Goal: Task Accomplishment & Management: Manage account settings

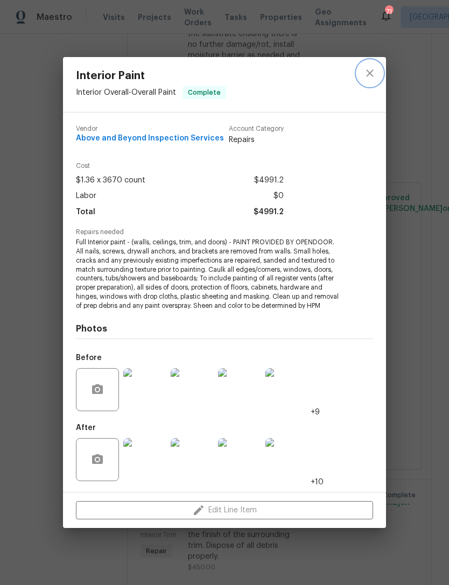
click at [374, 67] on icon "close" at bounding box center [369, 73] width 13 height 13
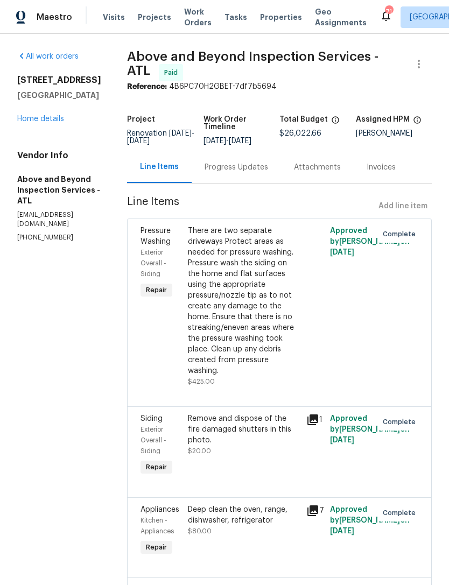
click at [44, 116] on link "Home details" at bounding box center [40, 119] width 47 height 8
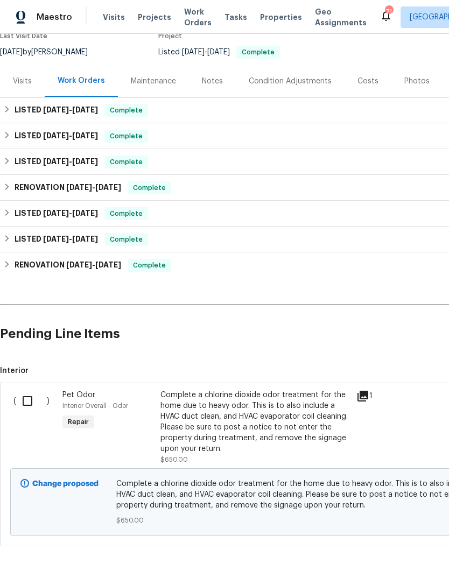
scroll to position [98, 0]
click at [204, 421] on div "Complete a chlorine dioxide odor treatment for the home due to heavy odor. This…" at bounding box center [254, 421] width 189 height 65
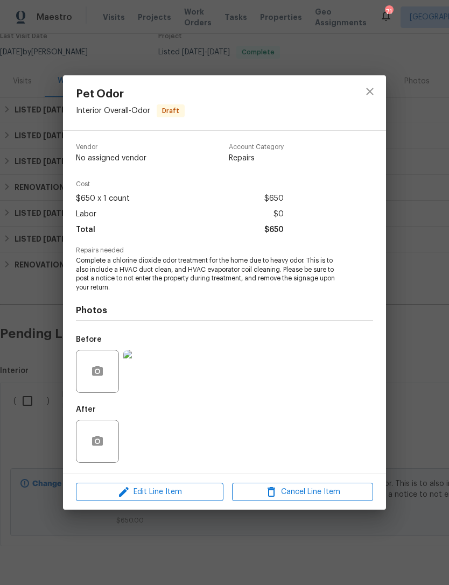
click at [189, 480] on div "Edit Line Item Cancel Line Item" at bounding box center [224, 492] width 323 height 36
click at [171, 494] on span "Edit Line Item" at bounding box center [149, 491] width 141 height 13
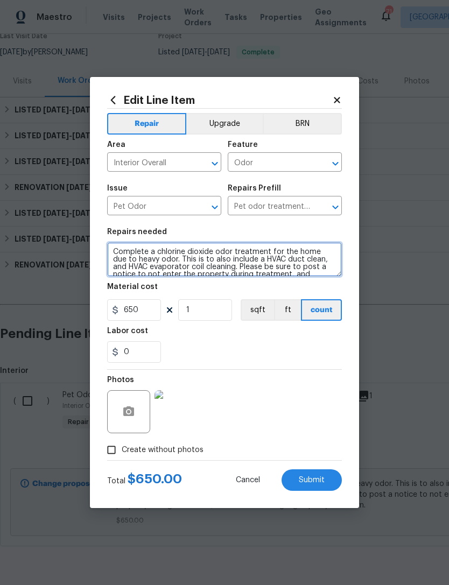
click at [113, 248] on textarea "Complete a chlorine dioxide odor treatment for the home due to heavy odor. This…" at bounding box center [224, 259] width 234 height 34
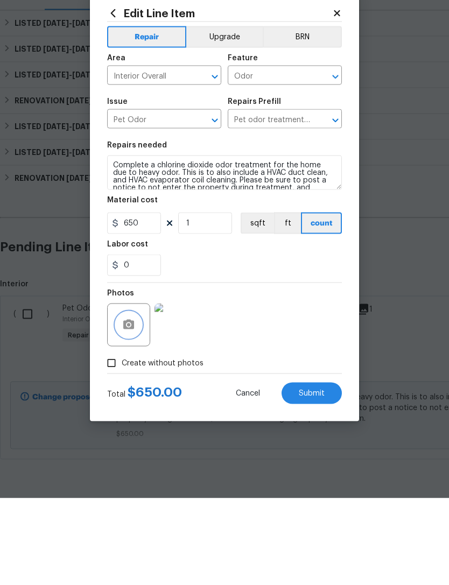
click at [131, 406] on icon "button" at bounding box center [128, 411] width 11 height 10
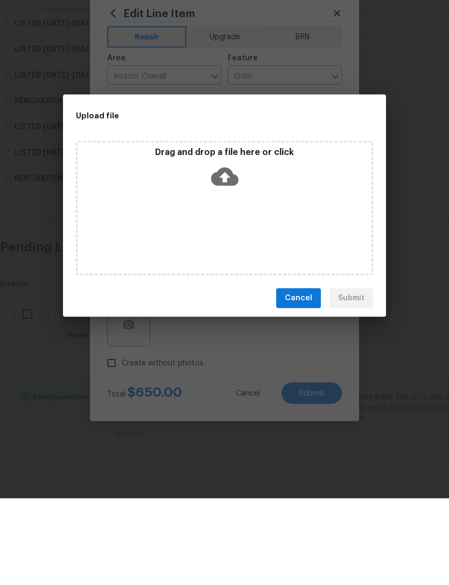
scroll to position [34, 0]
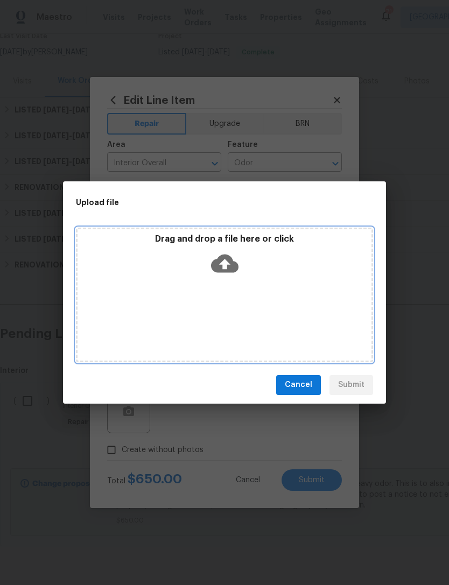
click at [237, 261] on icon at bounding box center [224, 263] width 27 height 27
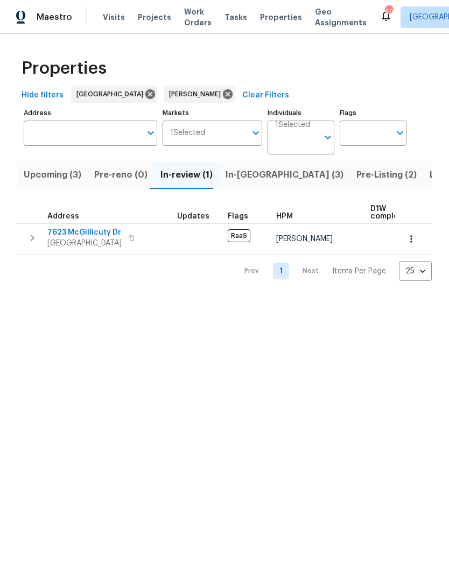
click at [32, 237] on icon "button" at bounding box center [33, 237] width 4 height 6
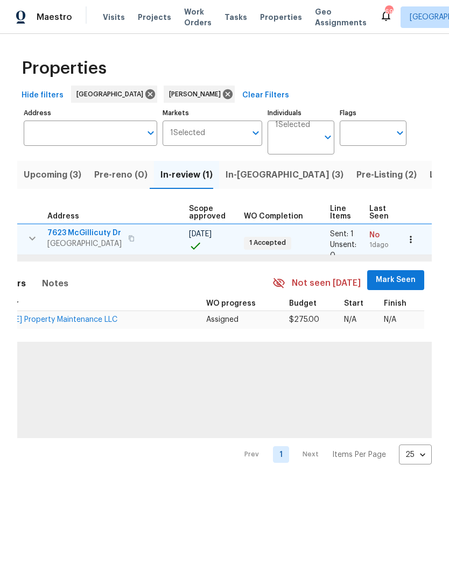
scroll to position [0, 236]
click at [388, 280] on span "Mark Seen" at bounding box center [396, 279] width 40 height 13
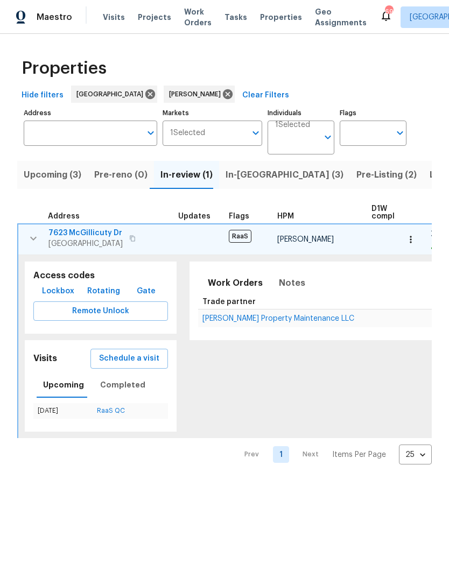
scroll to position [0, 0]
click at [265, 315] on span "Glen Property Maintenance LLC" at bounding box center [278, 319] width 152 height 8
click at [35, 238] on icon "button" at bounding box center [33, 239] width 6 height 4
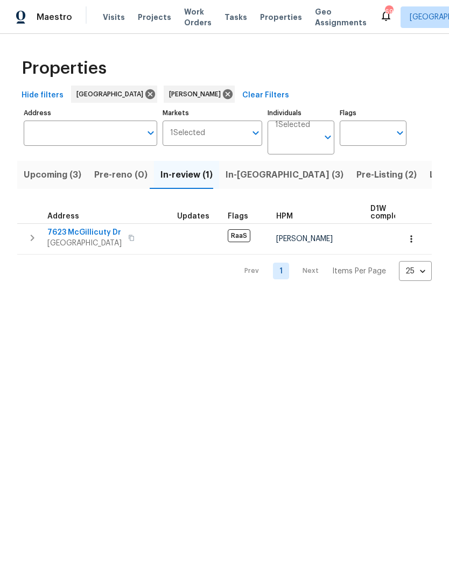
click at [37, 241] on icon "button" at bounding box center [32, 237] width 13 height 13
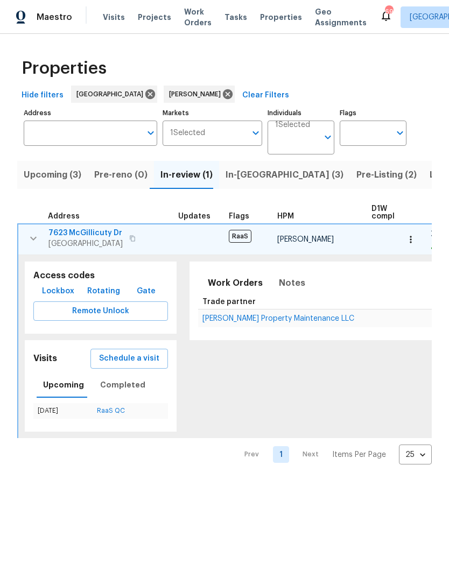
click at [264, 321] on span "Glen Property Maintenance LLC" at bounding box center [278, 319] width 152 height 8
click at [34, 242] on icon "button" at bounding box center [33, 238] width 13 height 13
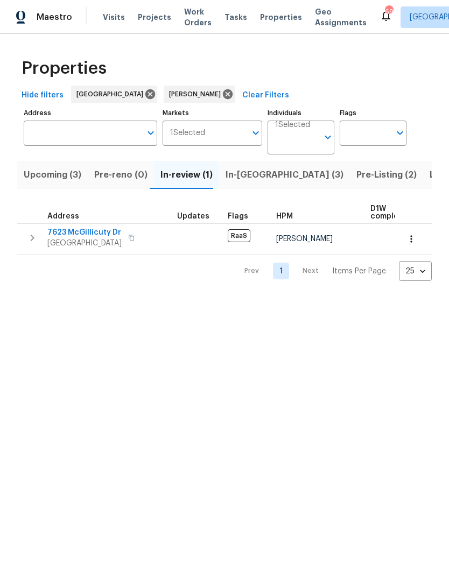
click at [242, 168] on span "In-reno (3)" at bounding box center [284, 174] width 118 height 15
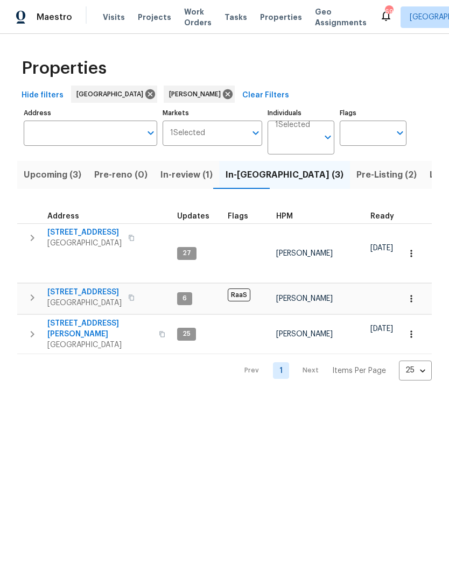
click at [34, 328] on icon "button" at bounding box center [32, 334] width 13 height 13
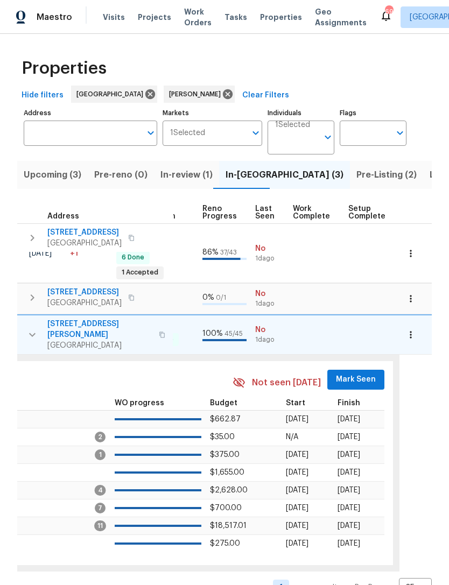
scroll to position [0, 475]
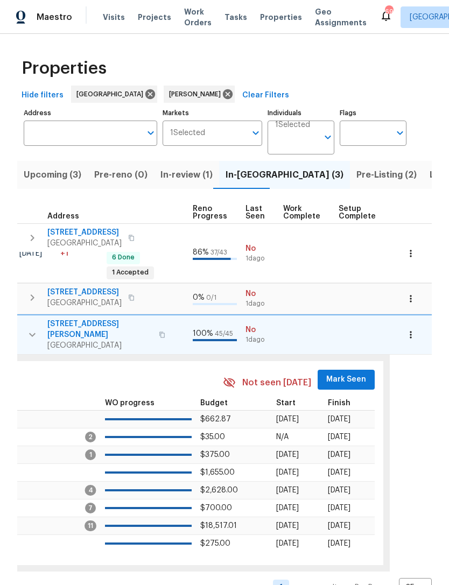
click at [332, 373] on span "Mark Seen" at bounding box center [346, 379] width 40 height 13
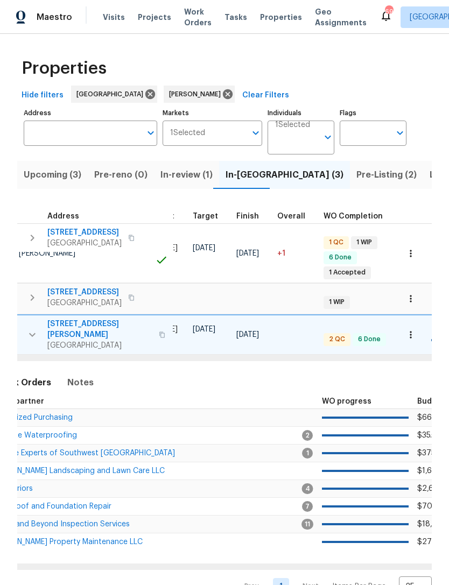
scroll to position [0, 169]
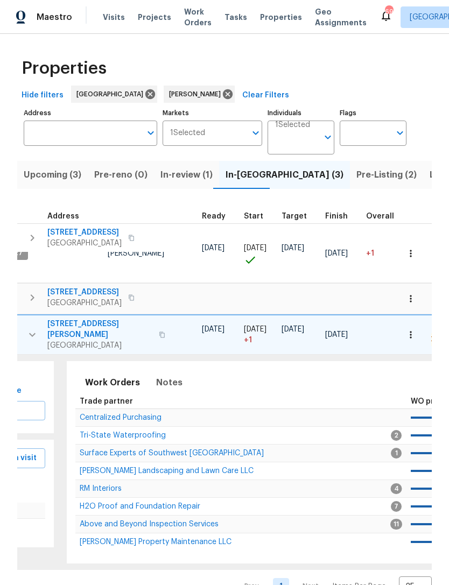
click at [144, 520] on span "Above and Beyond Inspection Services" at bounding box center [149, 524] width 139 height 8
click at [96, 133] on input "Address" at bounding box center [82, 132] width 117 height 25
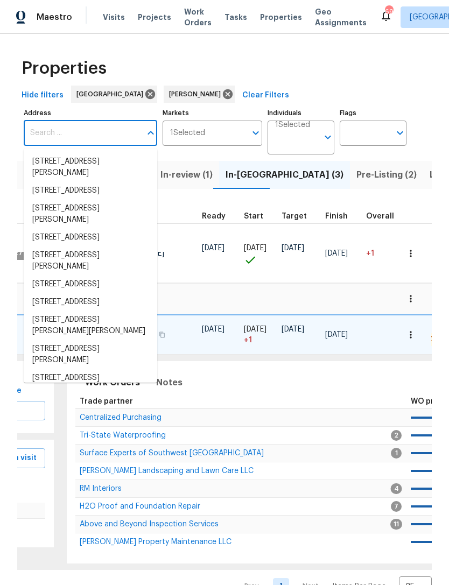
click at [316, 87] on div "Hide filters Atlanta Jaydon Entrekin Clear Filters" at bounding box center [224, 96] width 414 height 20
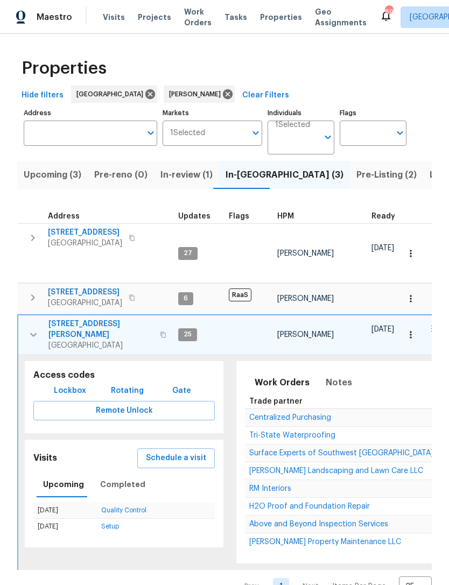
scroll to position [0, 0]
click at [28, 331] on icon "button" at bounding box center [33, 334] width 13 height 13
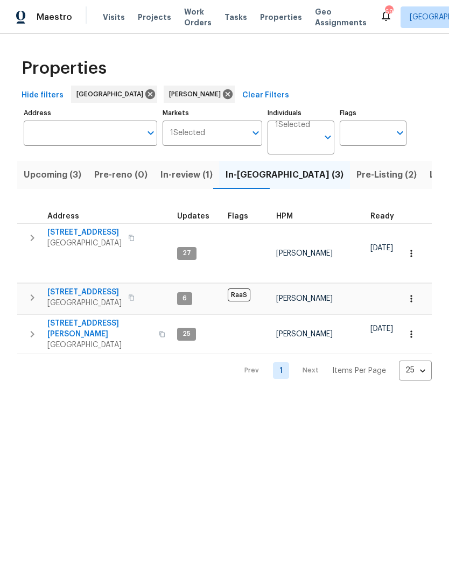
click at [32, 245] on button "button" at bounding box center [33, 238] width 22 height 22
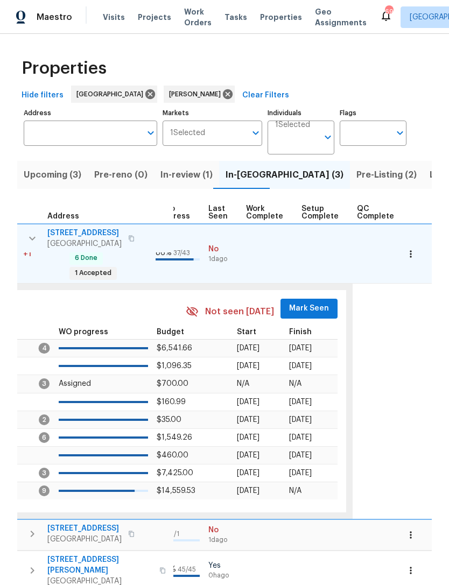
click at [303, 308] on span "Mark Seen" at bounding box center [309, 308] width 40 height 13
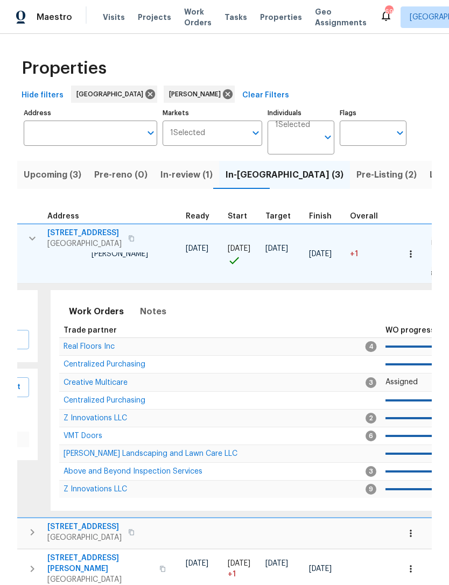
scroll to position [0, 105]
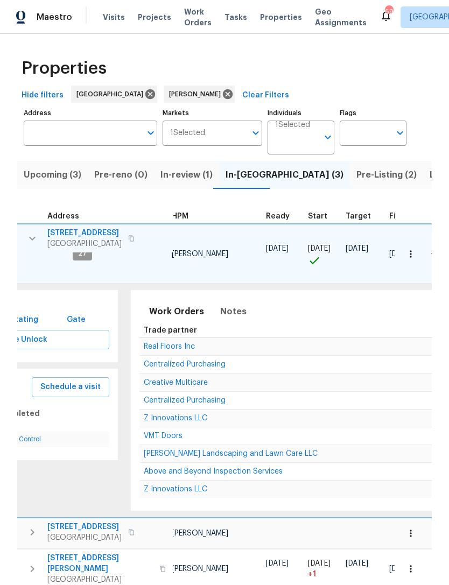
click at [188, 418] on span "Z Innovations LLC" at bounding box center [175, 418] width 63 height 8
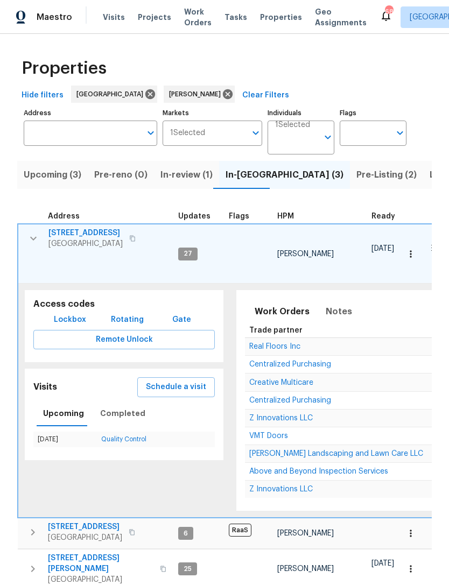
scroll to position [0, 0]
click at [33, 239] on icon "button" at bounding box center [33, 238] width 13 height 13
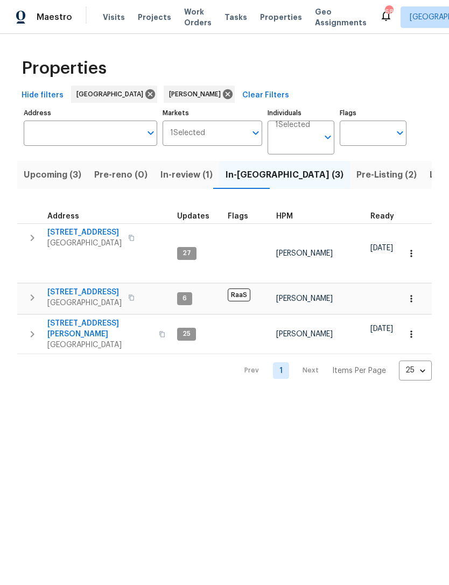
click at [30, 246] on button "button" at bounding box center [33, 238] width 22 height 22
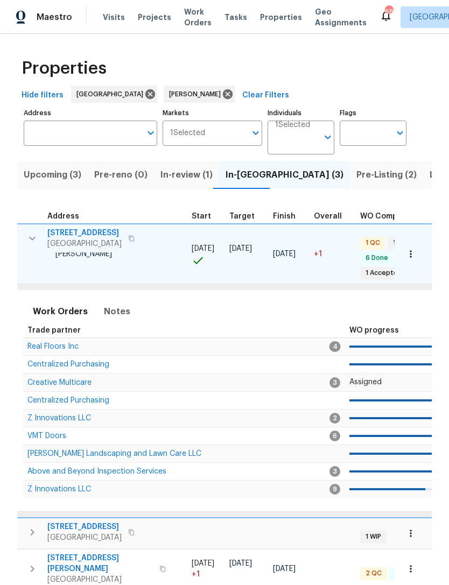
scroll to position [0, 180]
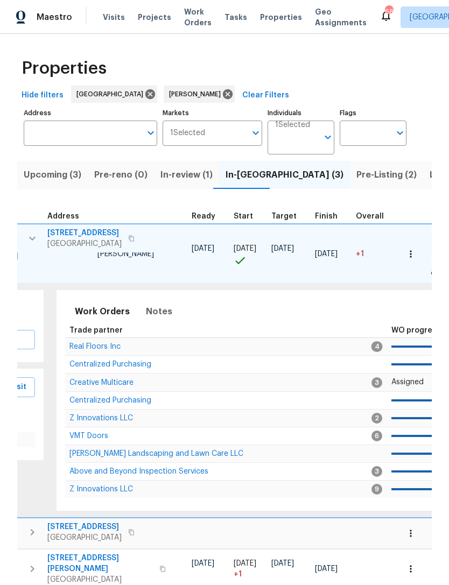
click at [116, 419] on span "Z Innovations LLC" at bounding box center [100, 418] width 63 height 8
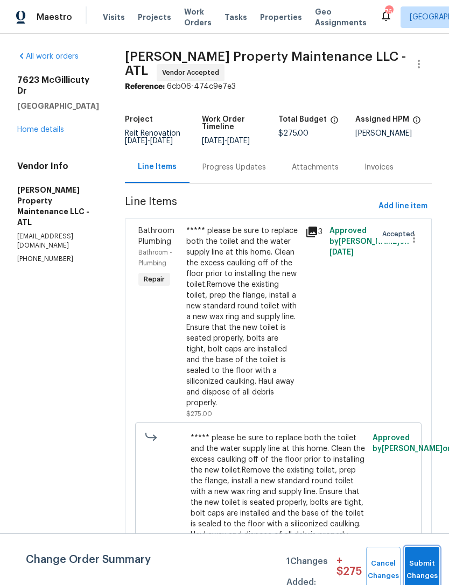
click at [423, 574] on span "Submit Changes" at bounding box center [422, 569] width 24 height 25
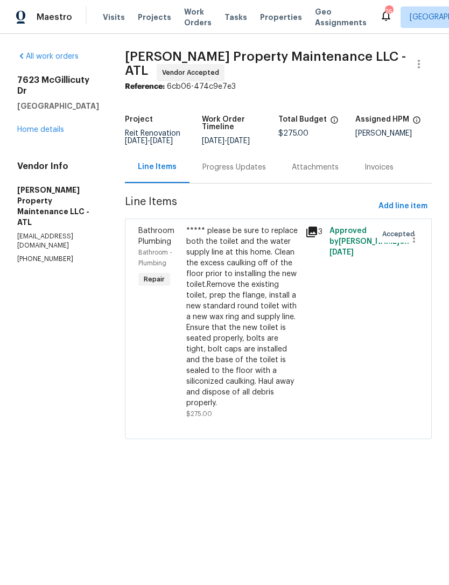
click at [48, 126] on link "Home details" at bounding box center [40, 130] width 47 height 8
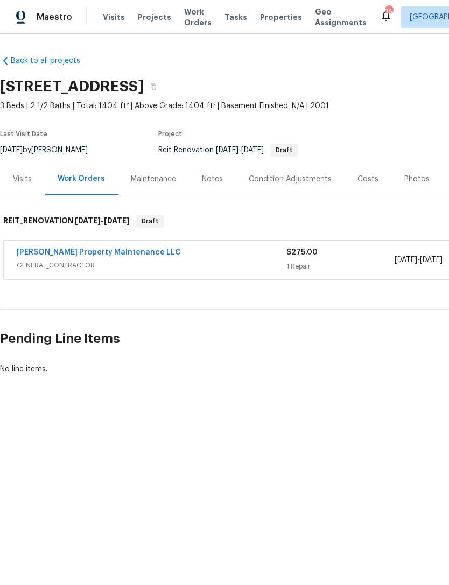
click at [101, 250] on link "[PERSON_NAME] Property Maintenance LLC" at bounding box center [99, 252] width 164 height 8
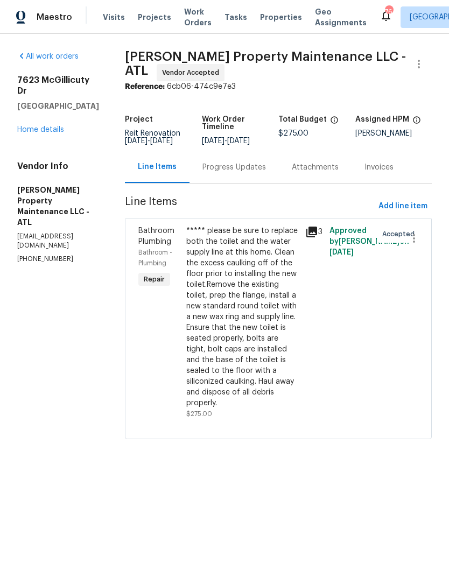
click at [244, 173] on div "Progress Updates" at bounding box center [233, 167] width 63 height 11
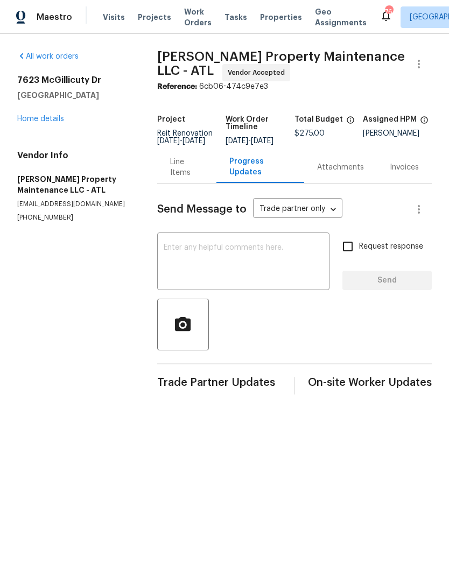
click at [255, 264] on textarea at bounding box center [242, 263] width 159 height 38
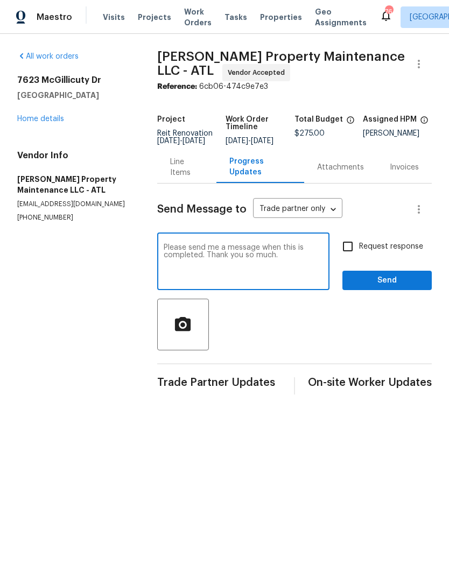
type textarea "Please send me a message when this is completed. Thank you so much."
click at [350, 252] on input "Request response" at bounding box center [347, 246] width 23 height 23
checkbox input "true"
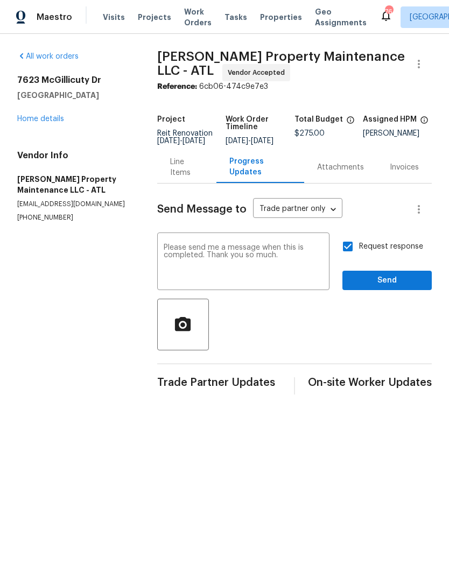
click at [384, 286] on span "Send" at bounding box center [387, 280] width 72 height 13
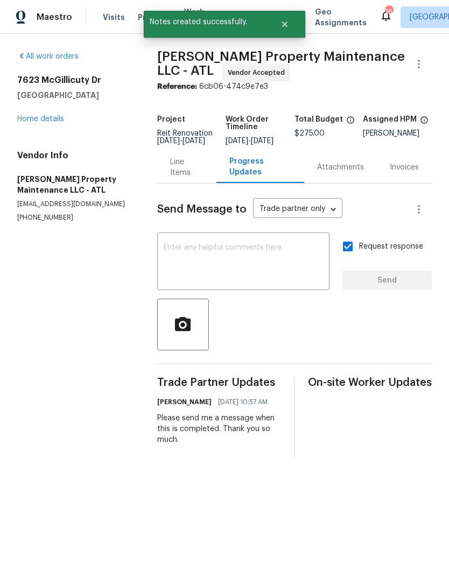
click at [53, 119] on link "Home details" at bounding box center [40, 119] width 47 height 8
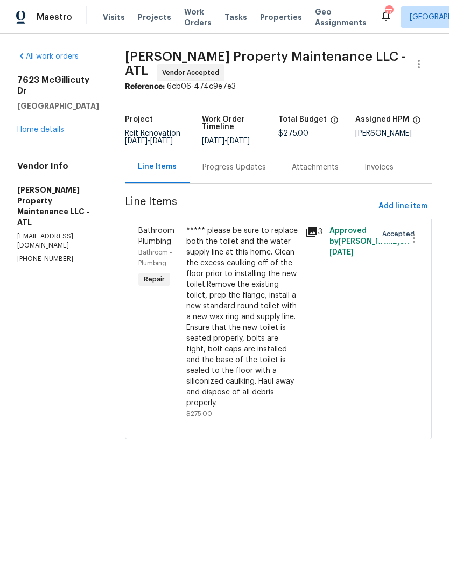
click at [237, 182] on div "Progress Updates" at bounding box center [233, 167] width 89 height 32
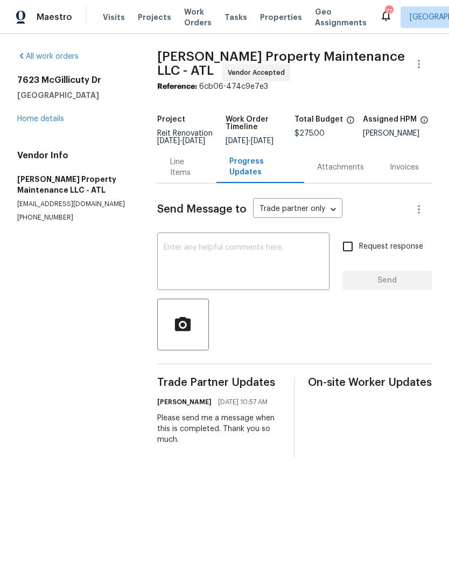
click at [38, 115] on link "Home details" at bounding box center [40, 119] width 47 height 8
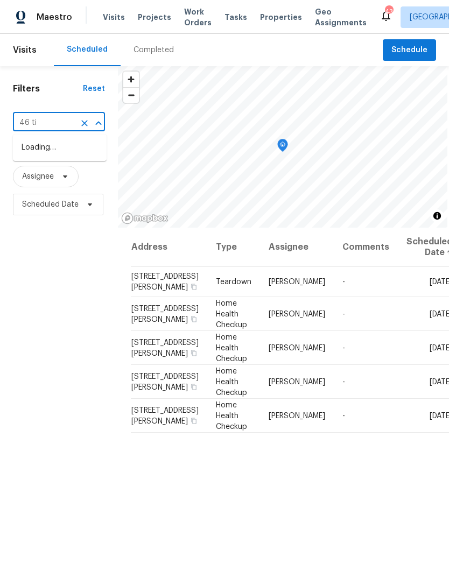
type input "46 [PERSON_NAME]"
click at [72, 156] on li "[STREET_ADDRESS][PERSON_NAME]" at bounding box center [60, 153] width 94 height 29
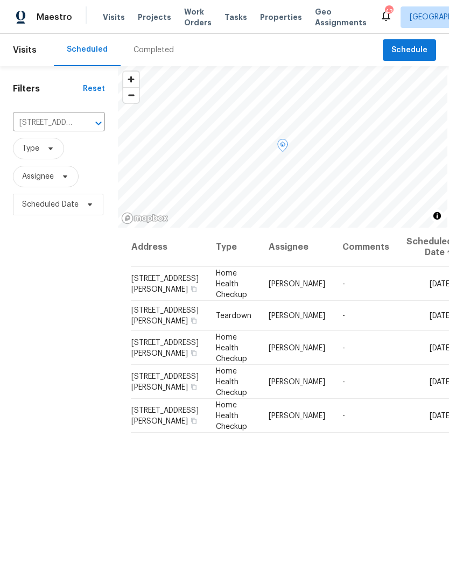
click at [0, 0] on icon at bounding box center [0, 0] width 0 height 0
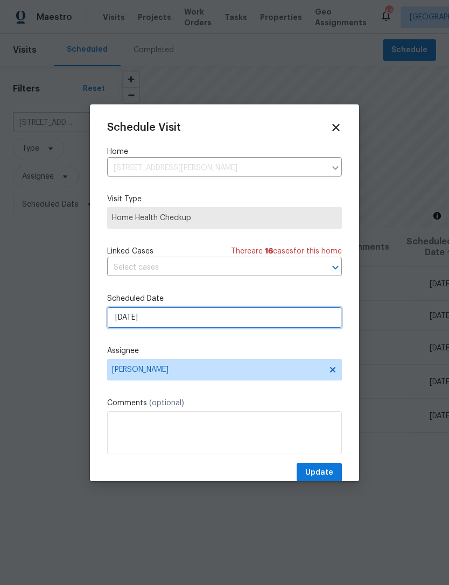
click at [223, 326] on input "9/20/2025" at bounding box center [224, 318] width 234 height 22
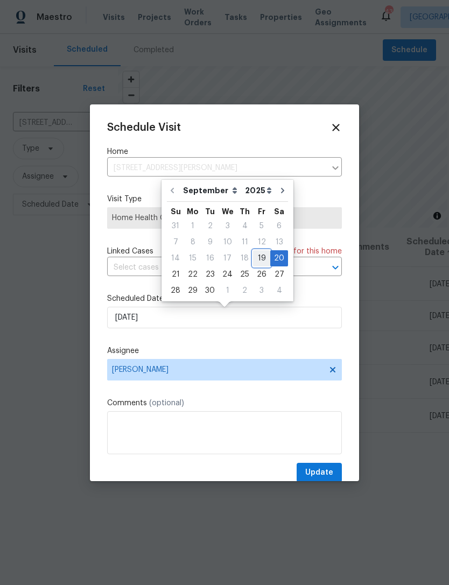
click at [257, 260] on div "19" at bounding box center [261, 258] width 17 height 15
type input "9/19/2025"
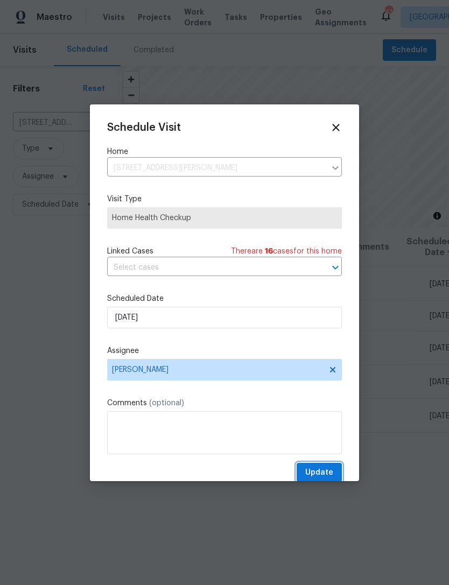
click at [335, 473] on button "Update" at bounding box center [318, 472] width 45 height 20
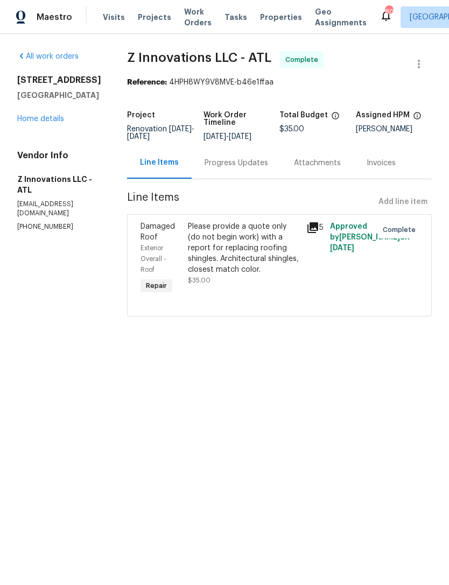
click at [62, 123] on link "Home details" at bounding box center [40, 119] width 47 height 8
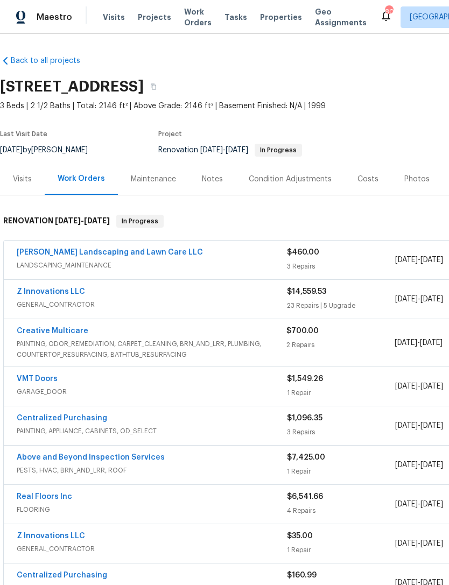
click at [52, 292] on link "Z Innovations LLC" at bounding box center [51, 292] width 68 height 8
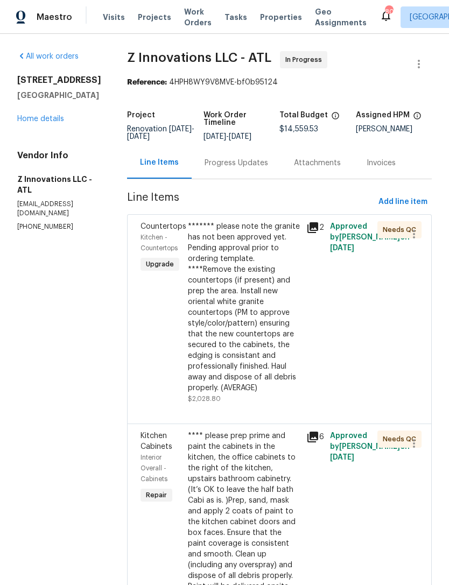
click at [54, 123] on link "Home details" at bounding box center [40, 119] width 47 height 8
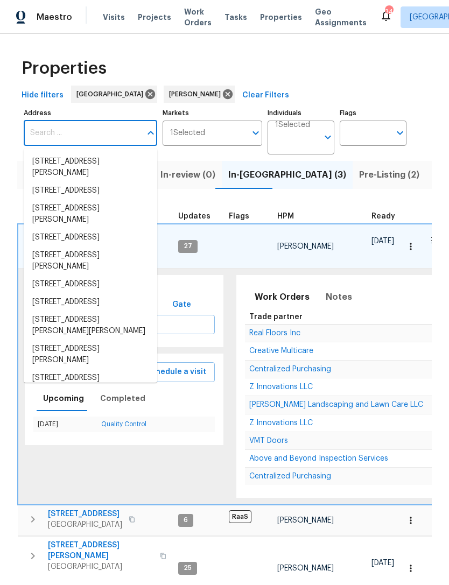
click at [95, 125] on input "Address" at bounding box center [82, 132] width 117 height 25
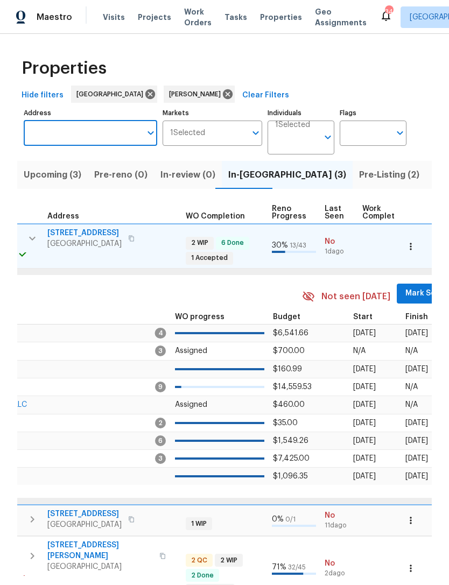
click at [82, 129] on input "Address" at bounding box center [82, 132] width 117 height 25
type input "46 timber"
click at [98, 164] on li "46 Timber Walk Dr Sharpsburg GA 30277" at bounding box center [90, 167] width 133 height 29
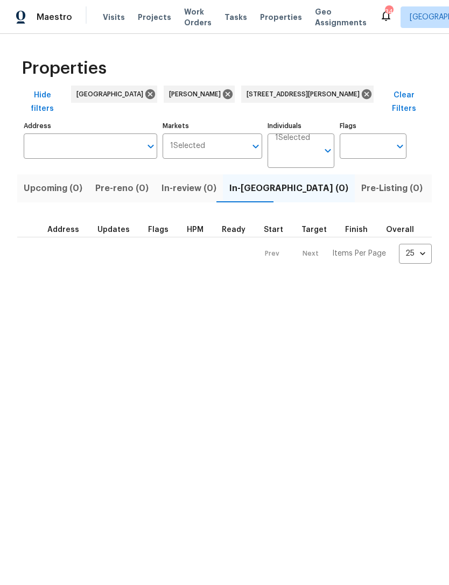
type input "46 Timber Walk Dr Sharpsburg GA 30277"
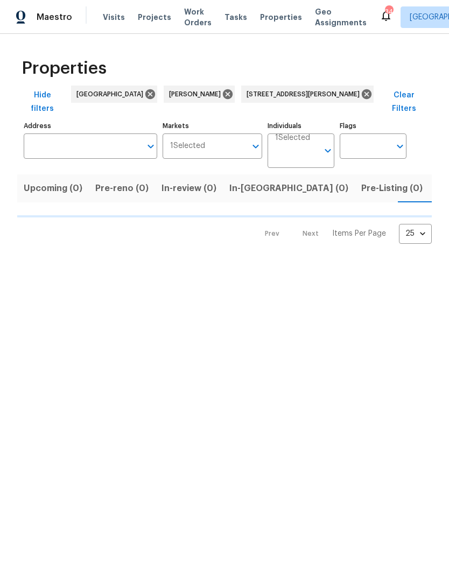
type input "46 Timber Walk Dr Sharpsburg GA 30277"
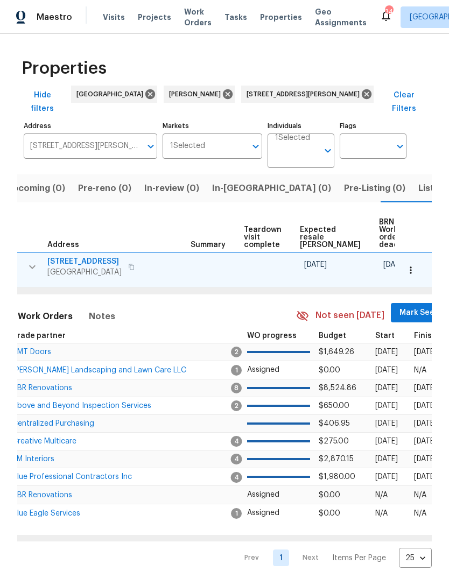
scroll to position [0, 181]
click at [400, 306] on span "Mark Seen" at bounding box center [420, 312] width 40 height 13
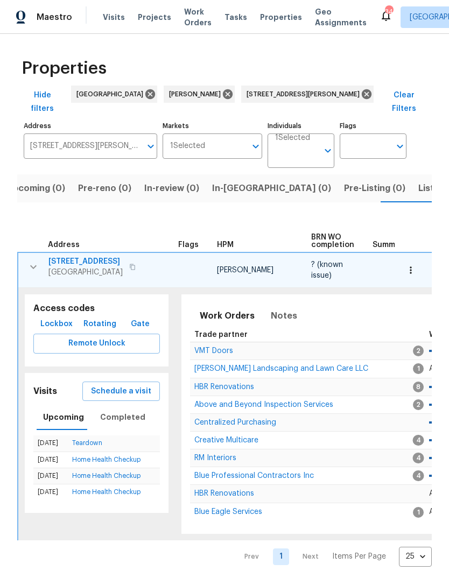
scroll to position [0, 0]
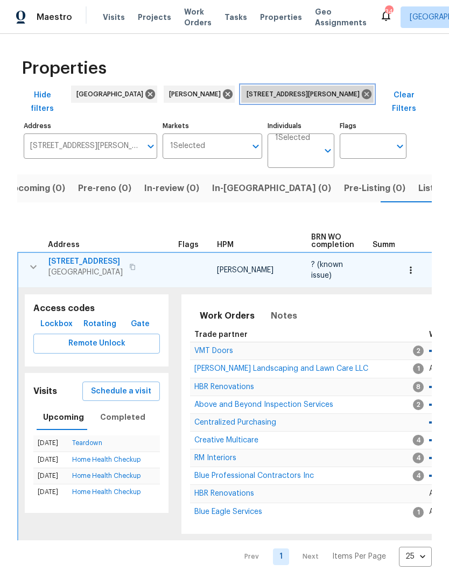
click at [360, 89] on icon at bounding box center [366, 94] width 12 height 12
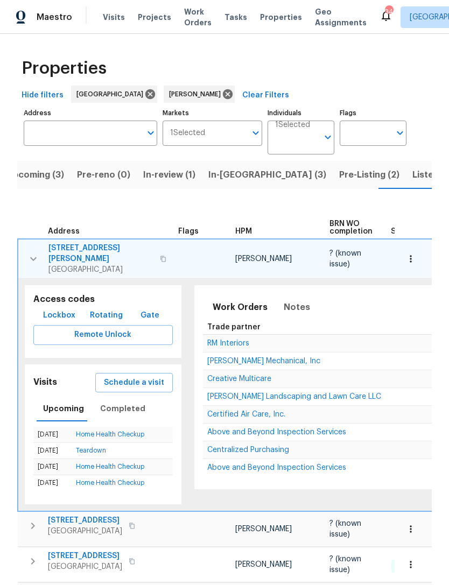
scroll to position [0, 17]
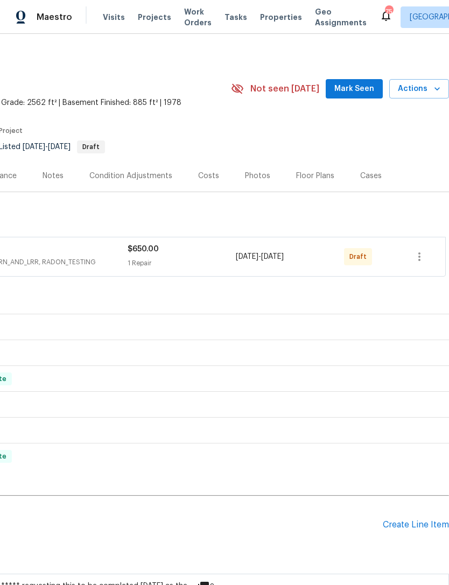
scroll to position [3, 159]
click at [357, 91] on span "Mark Seen" at bounding box center [354, 88] width 40 height 13
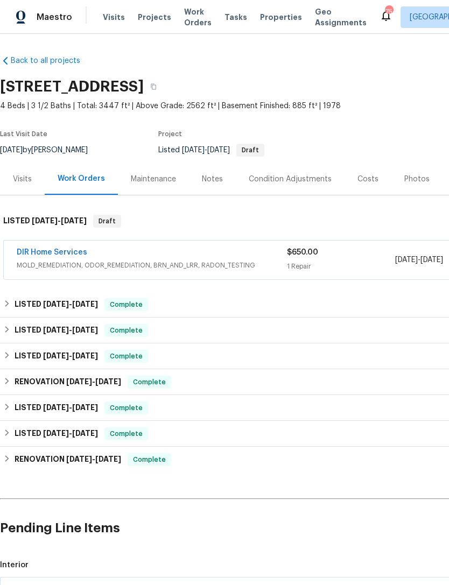
scroll to position [0, 0]
click at [62, 254] on link "DIR Home Services" at bounding box center [52, 252] width 70 height 8
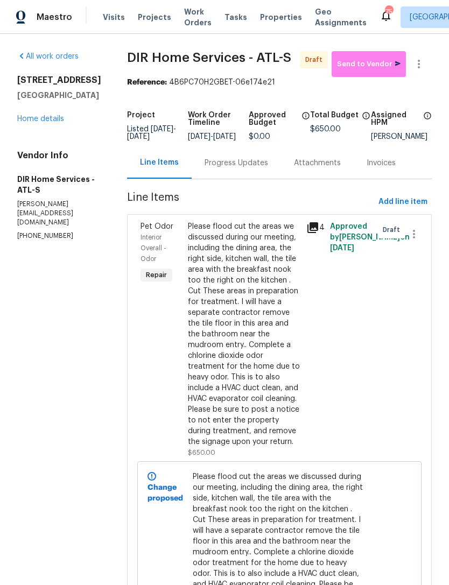
click at [47, 118] on link "Home details" at bounding box center [40, 119] width 47 height 8
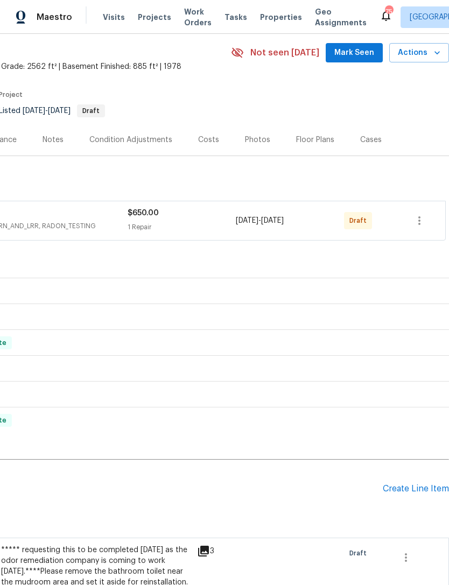
scroll to position [39, 177]
click at [422, 222] on div "DIR Home Services MOLD_REMEDIATION, ODOR_REMEDIATION, BRN_AND_LRR, RADON_TESTIN…" at bounding box center [145, 220] width 600 height 39
click at [418, 219] on div "DIR Home Services MOLD_REMEDIATION, ODOR_REMEDIATION, BRN_AND_LRR, RADON_TESTIN…" at bounding box center [145, 220] width 600 height 39
click at [428, 220] on div "DIR Home Services MOLD_REMEDIATION, ODOR_REMEDIATION, BRN_AND_LRR, RADON_TESTIN…" at bounding box center [145, 221] width 608 height 45
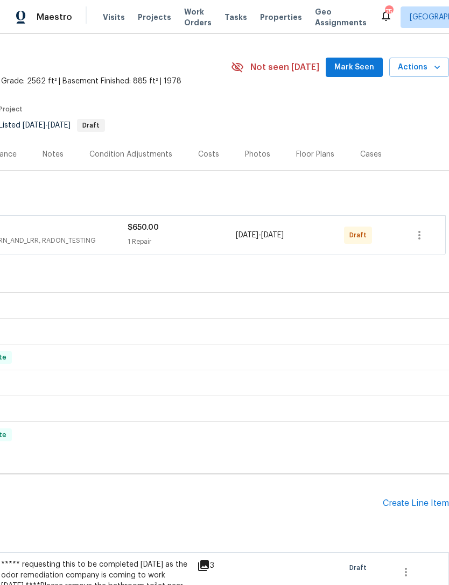
scroll to position [27, 159]
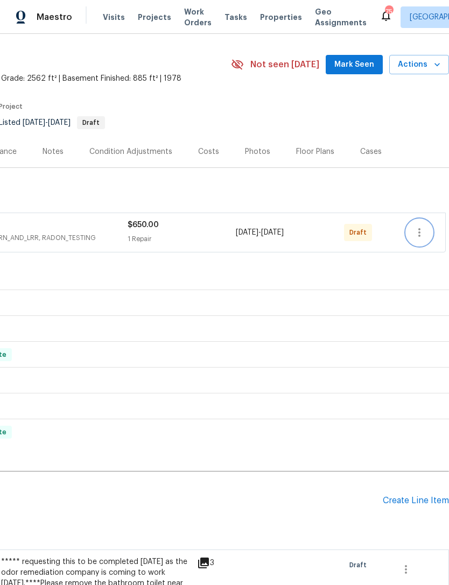
click at [419, 232] on icon "button" at bounding box center [419, 232] width 2 height 9
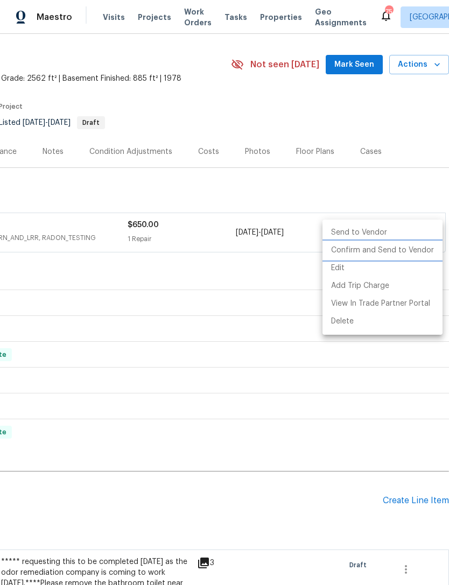
click at [398, 250] on li "Confirm and Send to Vendor" at bounding box center [382, 250] width 120 height 18
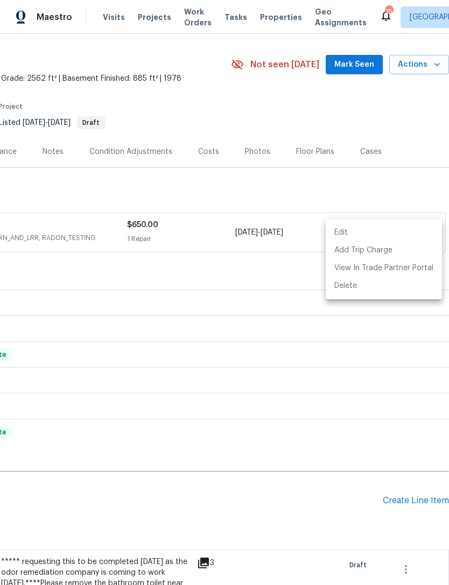
click at [229, 296] on div at bounding box center [224, 292] width 449 height 585
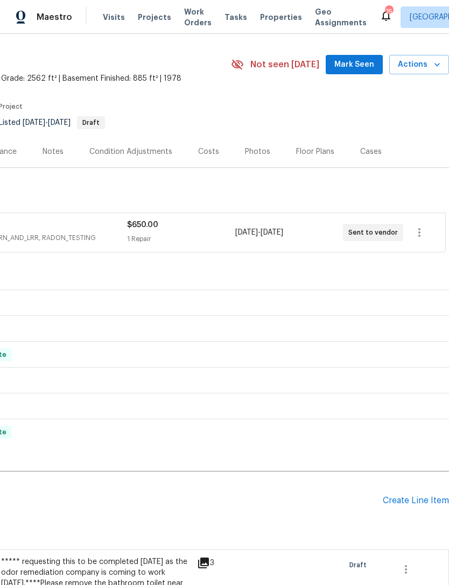
click at [362, 62] on span "Mark Seen" at bounding box center [354, 64] width 40 height 13
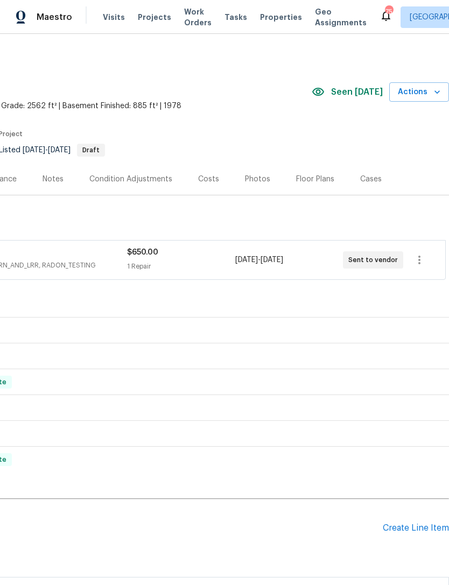
scroll to position [0, 159]
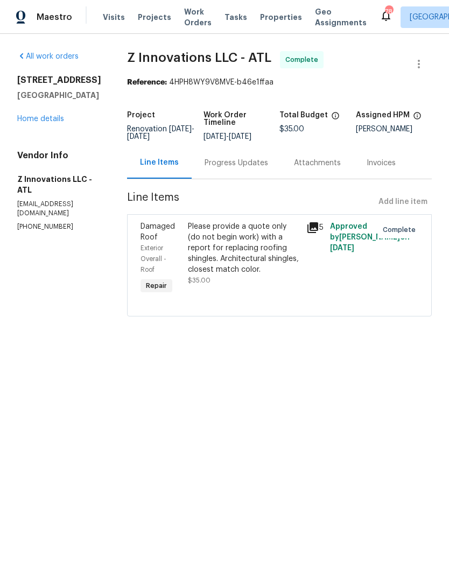
click at [56, 123] on link "Home details" at bounding box center [40, 119] width 47 height 8
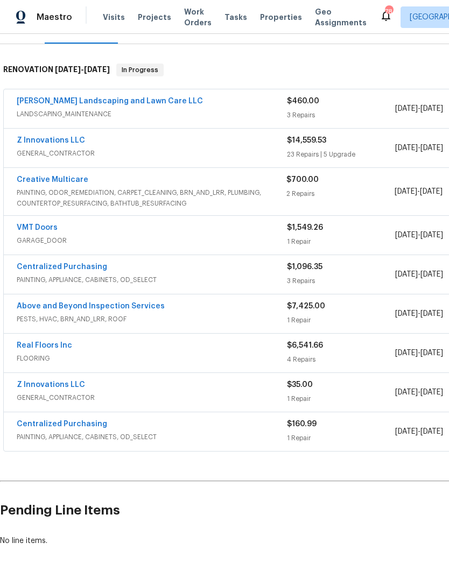
scroll to position [151, 0]
click at [63, 143] on link "Z Innovations LLC" at bounding box center [51, 141] width 68 height 8
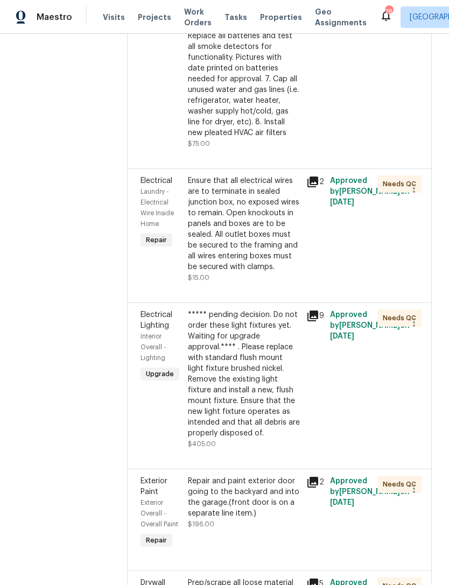
scroll to position [1928, 0]
click at [233, 310] on div "***** pending decision. Do not order these light fixtures yet. Waiting for upgr…" at bounding box center [244, 374] width 112 height 129
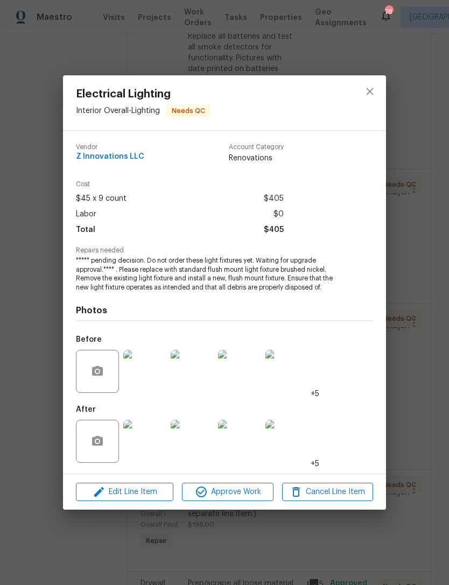
click at [150, 382] on img at bounding box center [144, 371] width 43 height 43
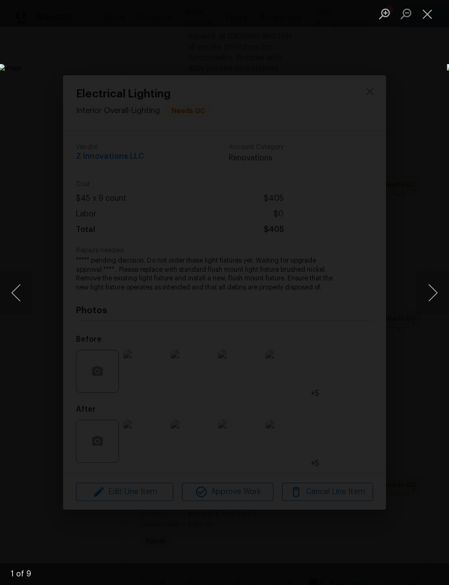
click at [434, 295] on button "Next image" at bounding box center [432, 292] width 32 height 43
click at [427, 18] on button "Close lightbox" at bounding box center [427, 13] width 22 height 19
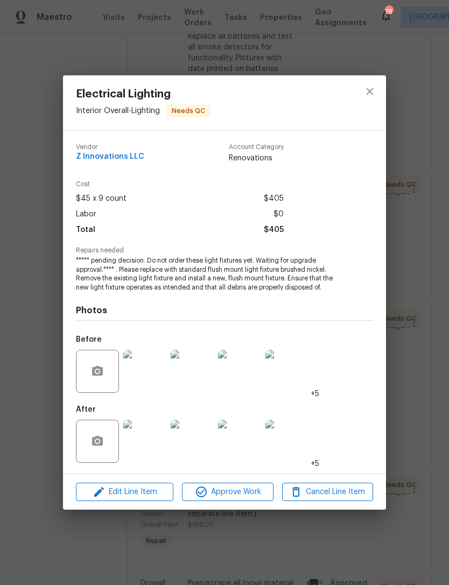
click at [155, 373] on img at bounding box center [144, 371] width 43 height 43
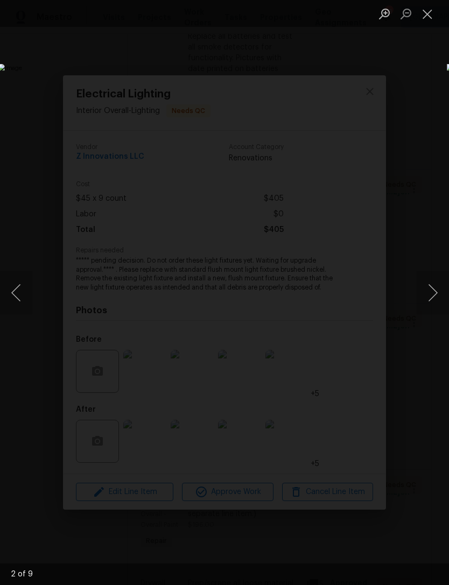
click at [436, 288] on button "Next image" at bounding box center [432, 292] width 32 height 43
click at [428, 293] on button "Next image" at bounding box center [432, 292] width 32 height 43
click at [432, 291] on button "Next image" at bounding box center [432, 292] width 32 height 43
click at [433, 296] on button "Next image" at bounding box center [432, 292] width 32 height 43
click at [432, 304] on button "Next image" at bounding box center [432, 292] width 32 height 43
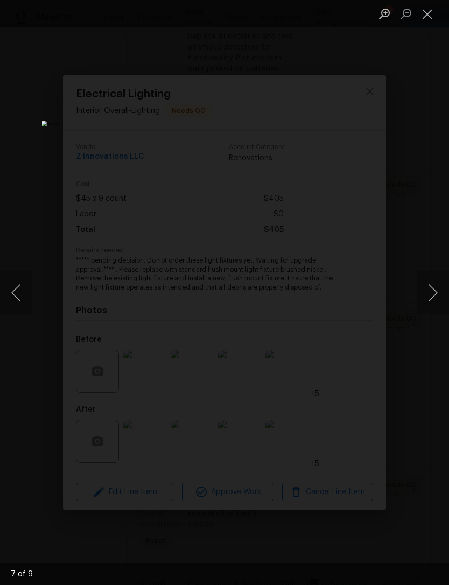
click at [432, 294] on button "Next image" at bounding box center [432, 292] width 32 height 43
click at [428, 301] on button "Next image" at bounding box center [432, 292] width 32 height 43
click at [433, 298] on button "Next image" at bounding box center [432, 292] width 32 height 43
click at [436, 294] on button "Next image" at bounding box center [432, 292] width 32 height 43
click at [433, 297] on button "Next image" at bounding box center [432, 292] width 32 height 43
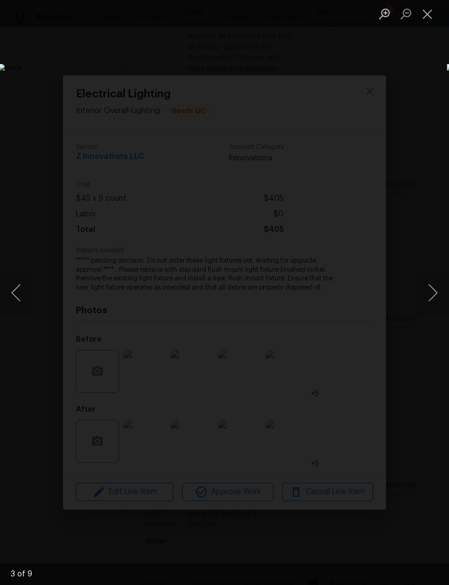
click at [435, 295] on button "Next image" at bounding box center [432, 292] width 32 height 43
click at [432, 296] on button "Next image" at bounding box center [432, 292] width 32 height 43
click at [431, 293] on button "Next image" at bounding box center [432, 292] width 32 height 43
click at [425, 17] on button "Close lightbox" at bounding box center [427, 13] width 22 height 19
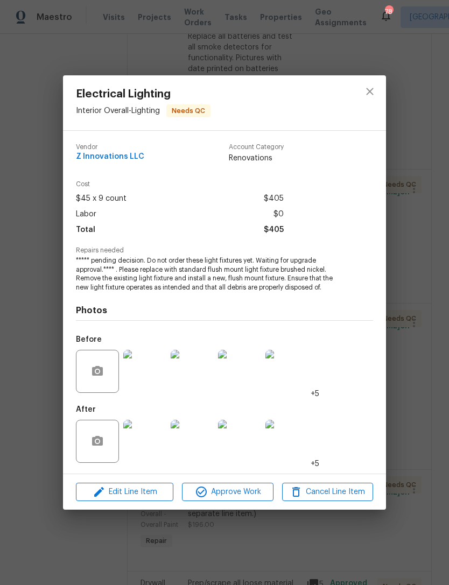
click at [153, 462] on img at bounding box center [144, 440] width 43 height 43
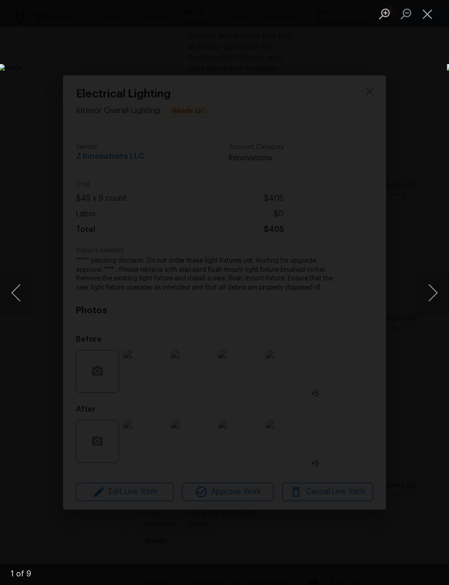
click at [432, 287] on button "Next image" at bounding box center [432, 292] width 32 height 43
click at [436, 287] on button "Next image" at bounding box center [432, 292] width 32 height 43
click at [436, 286] on button "Next image" at bounding box center [432, 292] width 32 height 43
click at [433, 293] on button "Next image" at bounding box center [432, 292] width 32 height 43
click at [436, 289] on button "Next image" at bounding box center [432, 292] width 32 height 43
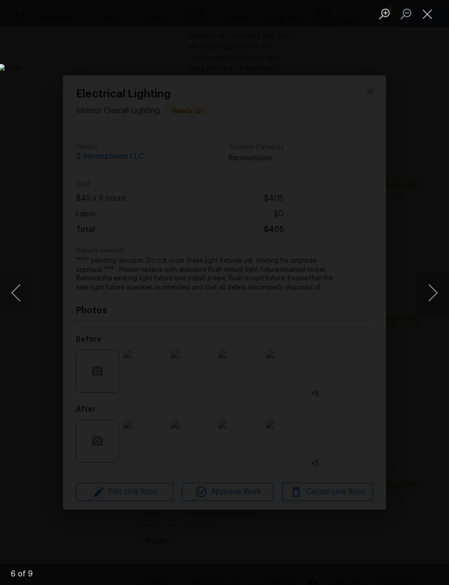
click at [434, 293] on button "Next image" at bounding box center [432, 292] width 32 height 43
click at [431, 297] on button "Next image" at bounding box center [432, 292] width 32 height 43
click at [436, 296] on button "Next image" at bounding box center [432, 292] width 32 height 43
click at [437, 292] on button "Next image" at bounding box center [432, 292] width 32 height 43
click at [433, 296] on button "Next image" at bounding box center [432, 292] width 32 height 43
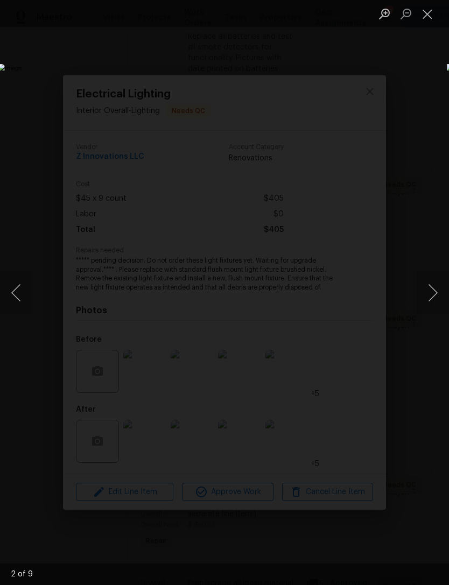
click at [434, 291] on button "Next image" at bounding box center [432, 292] width 32 height 43
click at [434, 290] on button "Next image" at bounding box center [432, 292] width 32 height 43
click at [434, 289] on button "Next image" at bounding box center [432, 292] width 32 height 43
click at [433, 22] on button "Close lightbox" at bounding box center [427, 13] width 22 height 19
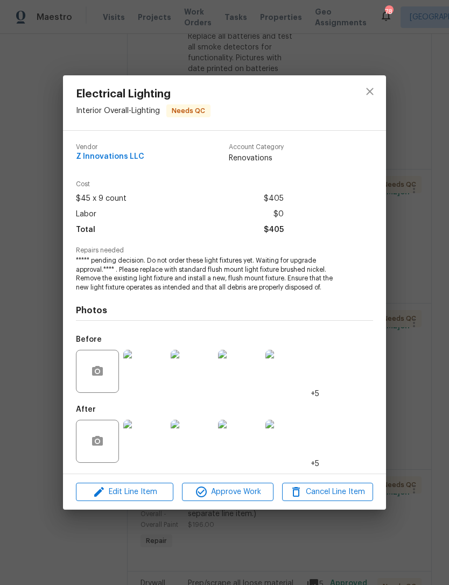
click at [250, 372] on img at bounding box center [239, 371] width 43 height 43
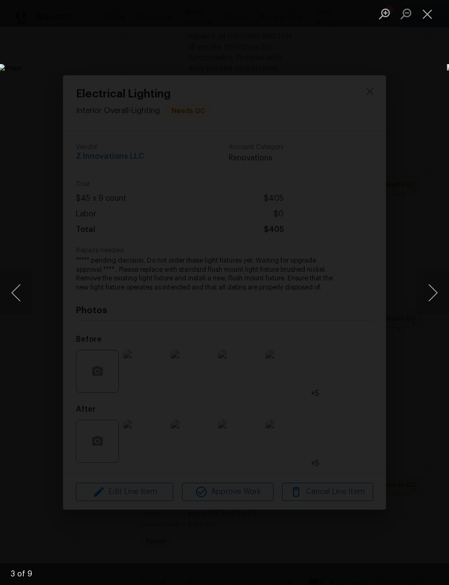
click at [429, 16] on button "Close lightbox" at bounding box center [427, 13] width 22 height 19
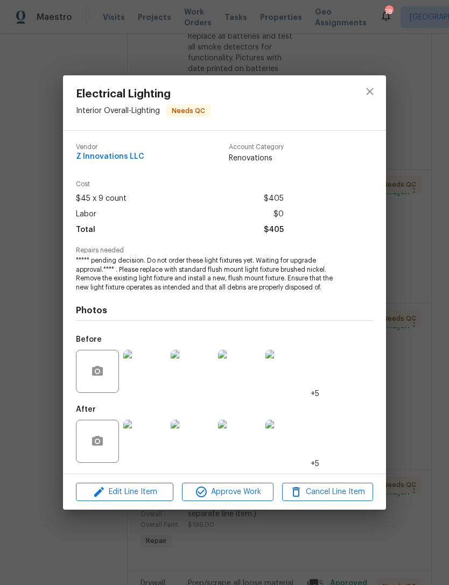
click at [235, 376] on img at bounding box center [239, 371] width 43 height 43
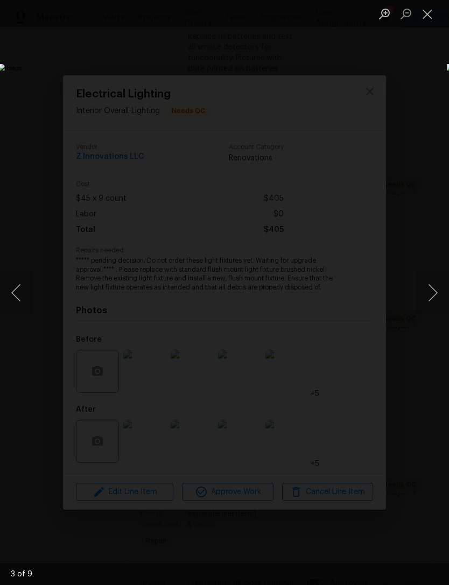
click at [22, 303] on button "Previous image" at bounding box center [16, 292] width 32 height 43
click at [17, 288] on button "Previous image" at bounding box center [16, 292] width 32 height 43
click at [436, 289] on button "Next image" at bounding box center [432, 292] width 32 height 43
click at [430, 290] on button "Next image" at bounding box center [432, 292] width 32 height 43
click at [429, 294] on button "Next image" at bounding box center [432, 292] width 32 height 43
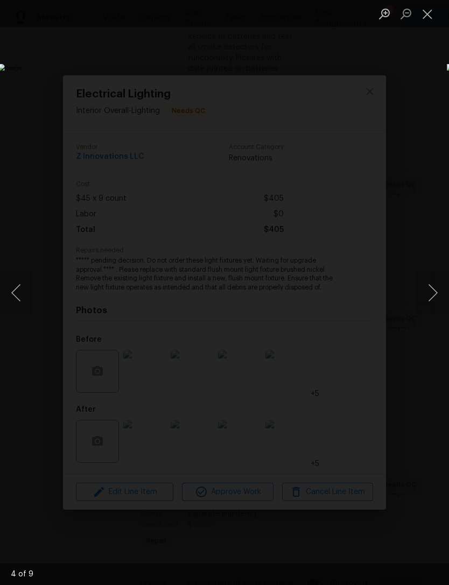
click at [435, 296] on button "Next image" at bounding box center [432, 292] width 32 height 43
click at [428, 290] on button "Next image" at bounding box center [432, 292] width 32 height 43
click at [428, 291] on button "Next image" at bounding box center [432, 292] width 32 height 43
click at [424, 11] on button "Close lightbox" at bounding box center [427, 13] width 22 height 19
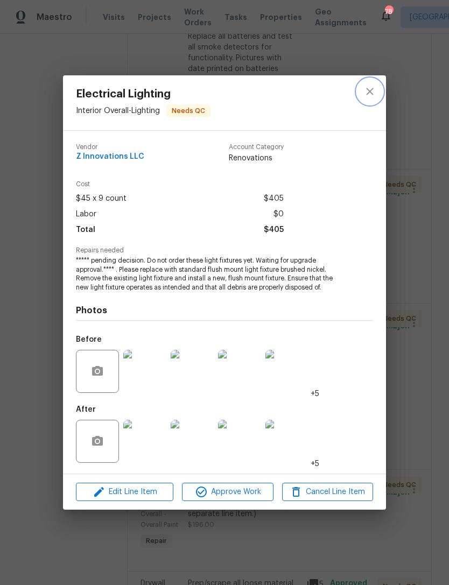
click at [376, 86] on button "close" at bounding box center [370, 92] width 26 height 26
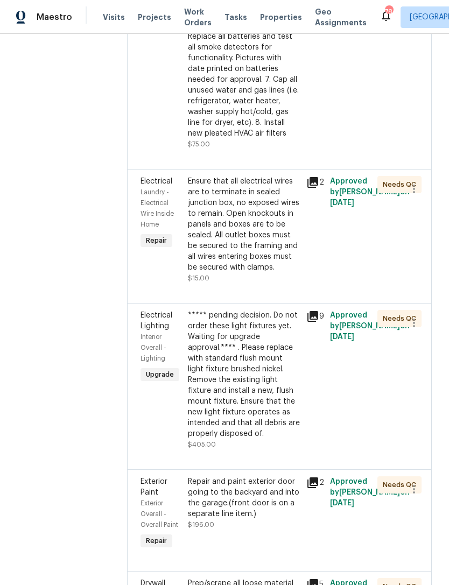
click at [231, 336] on div "***** pending decision. Do not order these light fixtures yet. Waiting for upgr…" at bounding box center [244, 374] width 112 height 129
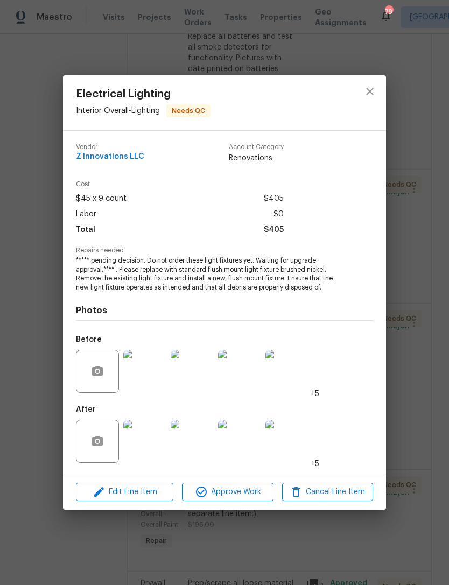
click at [147, 441] on img at bounding box center [144, 440] width 43 height 43
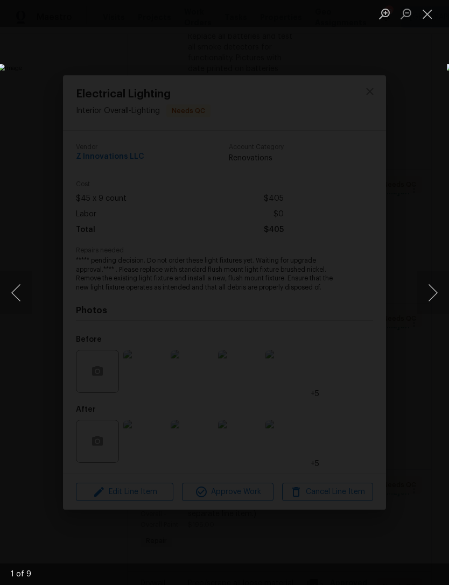
click at [427, 287] on button "Next image" at bounding box center [432, 292] width 32 height 43
click at [433, 283] on button "Next image" at bounding box center [432, 292] width 32 height 43
click at [431, 287] on button "Next image" at bounding box center [432, 292] width 32 height 43
click at [432, 293] on button "Next image" at bounding box center [432, 292] width 32 height 43
click at [430, 292] on button "Next image" at bounding box center [432, 292] width 32 height 43
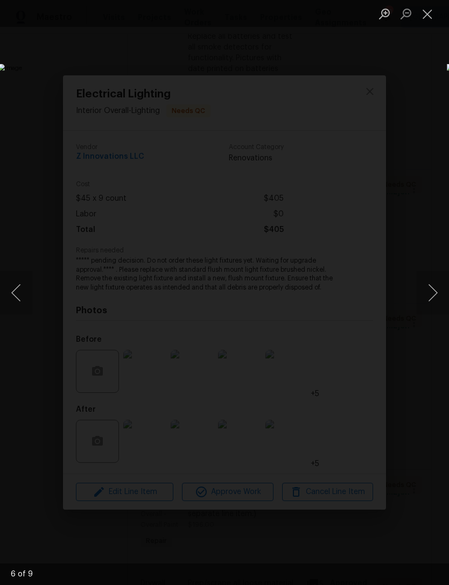
click at [431, 286] on button "Next image" at bounding box center [432, 292] width 32 height 43
click at [429, 291] on button "Next image" at bounding box center [432, 292] width 32 height 43
click at [425, 292] on button "Next image" at bounding box center [432, 292] width 32 height 43
click at [427, 295] on button "Next image" at bounding box center [432, 292] width 32 height 43
click at [425, 293] on button "Next image" at bounding box center [432, 292] width 32 height 43
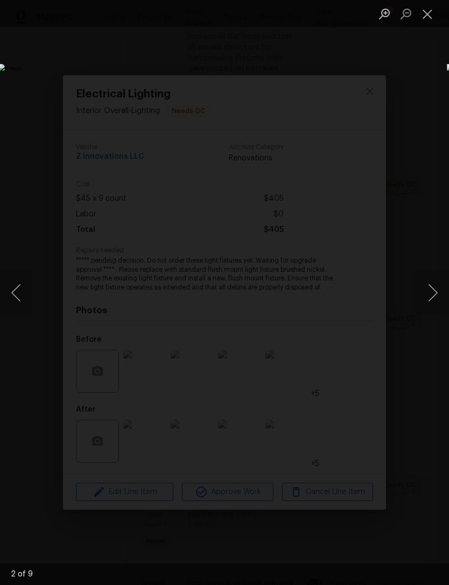
click at [426, 293] on button "Next image" at bounding box center [432, 292] width 32 height 43
click at [424, 295] on button "Next image" at bounding box center [432, 292] width 32 height 43
click at [424, 300] on button "Next image" at bounding box center [432, 292] width 32 height 43
click at [426, 297] on button "Next image" at bounding box center [432, 292] width 32 height 43
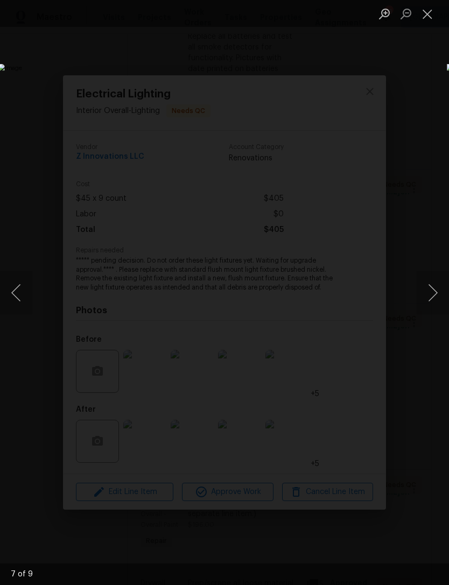
click at [431, 289] on button "Next image" at bounding box center [432, 292] width 32 height 43
click at [434, 19] on button "Close lightbox" at bounding box center [427, 13] width 22 height 19
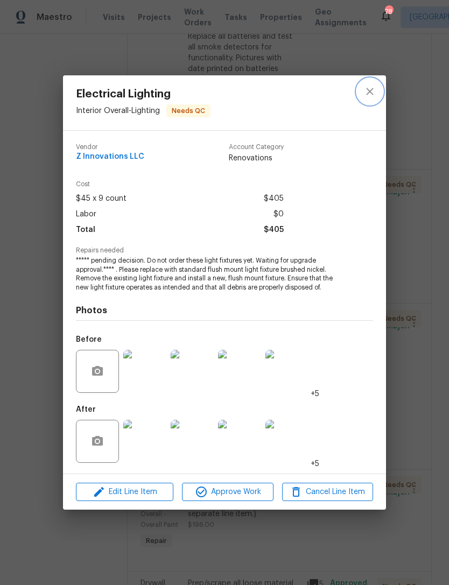
click at [377, 87] on button "close" at bounding box center [370, 92] width 26 height 26
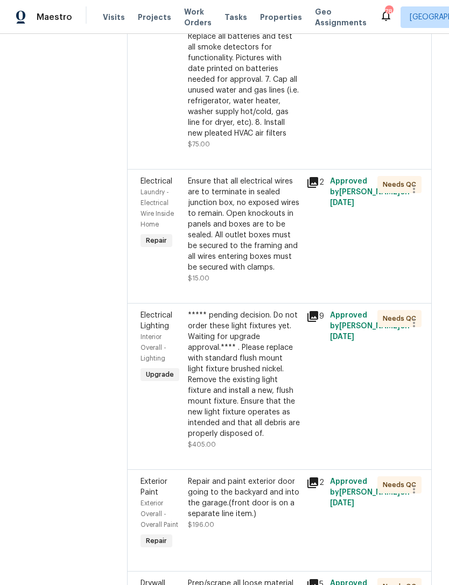
click at [75, 404] on section "All work orders [STREET_ADDRESS][PERSON_NAME] Home details Vendor Info Z Innova…" at bounding box center [59, 594] width 84 height 4943
click at [212, 335] on div "***** pending decision. Do not order these light fixtures yet. Waiting for upgr…" at bounding box center [244, 374] width 112 height 129
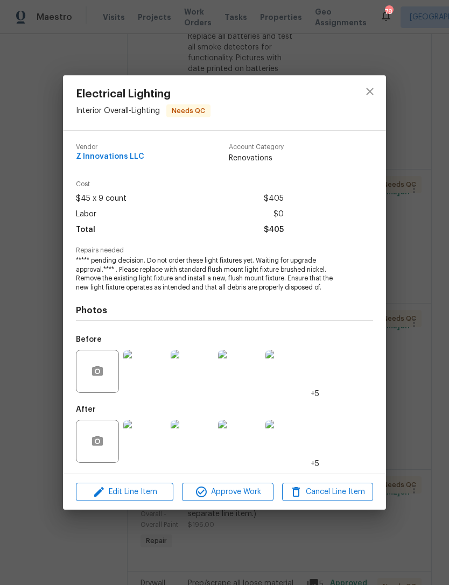
click at [242, 374] on img at bounding box center [239, 371] width 43 height 43
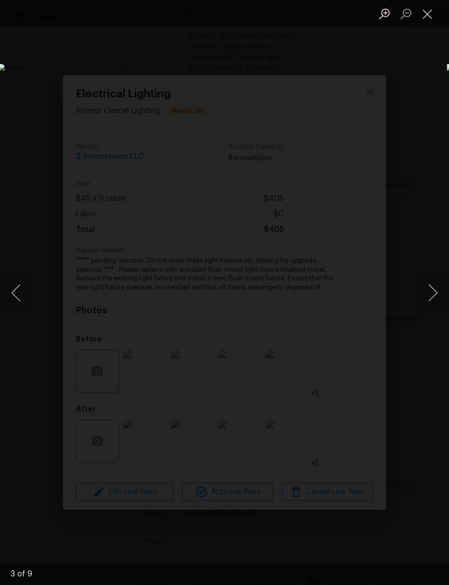
click at [422, 286] on button "Next image" at bounding box center [432, 292] width 32 height 43
click at [433, 289] on button "Next image" at bounding box center [432, 292] width 32 height 43
click at [429, 291] on button "Next image" at bounding box center [432, 292] width 32 height 43
click at [426, 291] on button "Next image" at bounding box center [432, 292] width 32 height 43
click at [429, 11] on button "Close lightbox" at bounding box center [427, 13] width 22 height 19
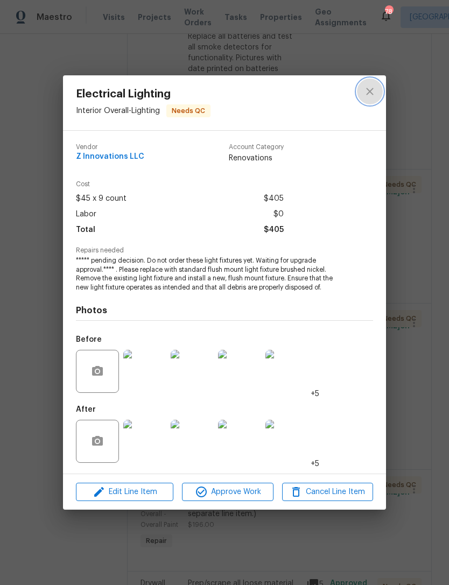
click at [376, 96] on button "close" at bounding box center [370, 92] width 26 height 26
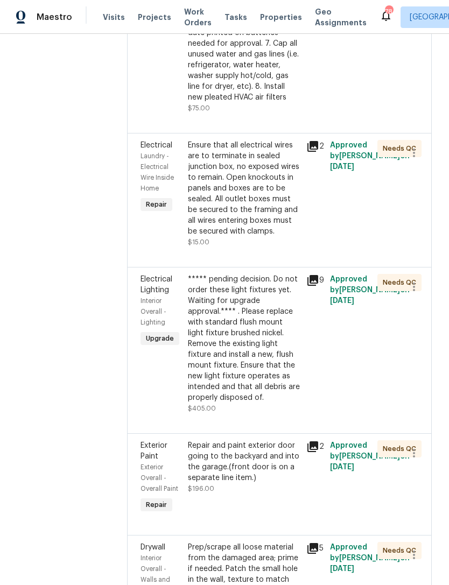
scroll to position [1968, 0]
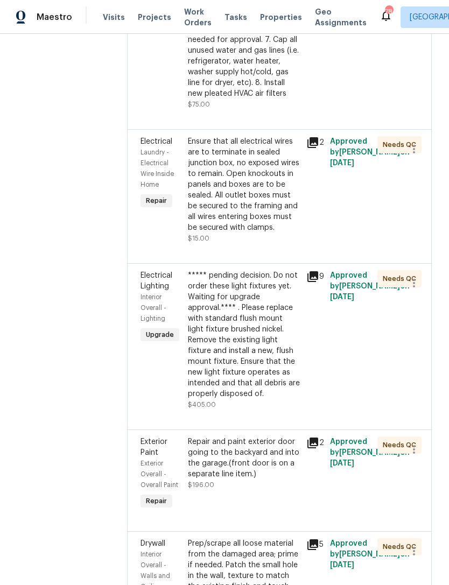
click at [192, 319] on div "***** pending decision. Do not order these light fixtures yet. Waiting for upgr…" at bounding box center [244, 334] width 112 height 129
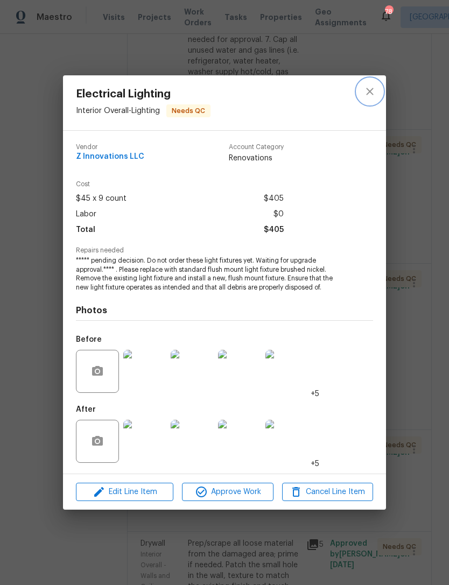
click at [378, 86] on button "close" at bounding box center [370, 92] width 26 height 26
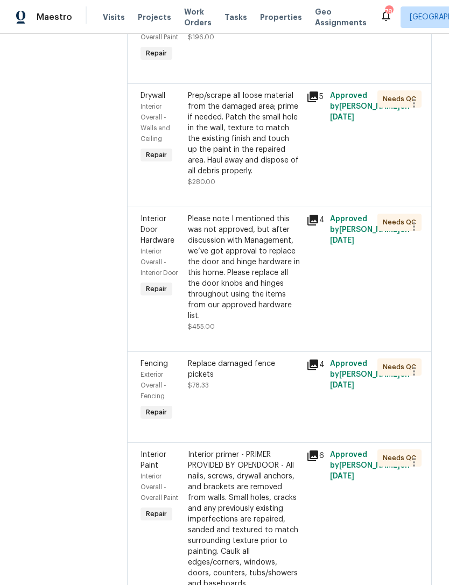
scroll to position [2431, 0]
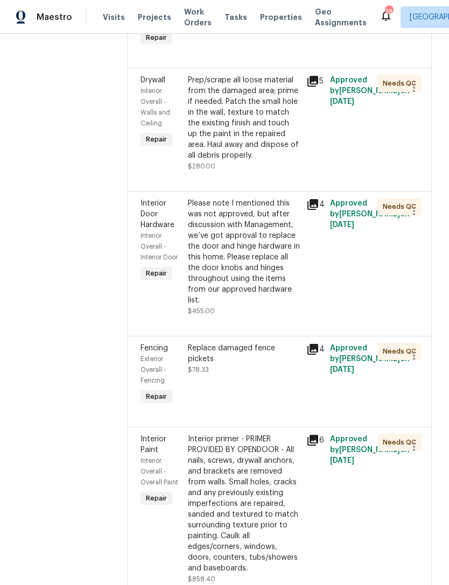
click at [205, 236] on div "Please note I mentioned this was not approved, but after discussion with Manage…" at bounding box center [244, 252] width 112 height 108
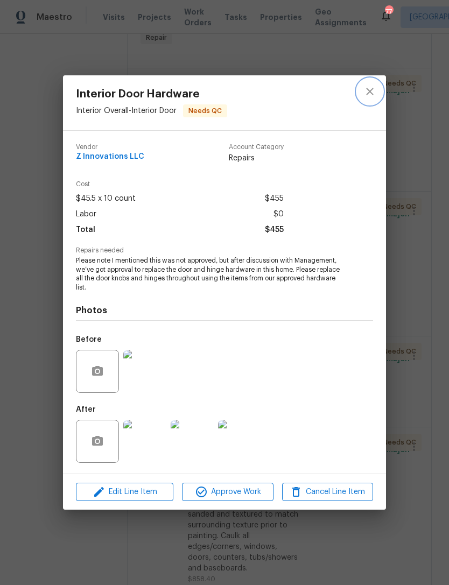
click at [367, 91] on icon "close" at bounding box center [369, 91] width 13 height 13
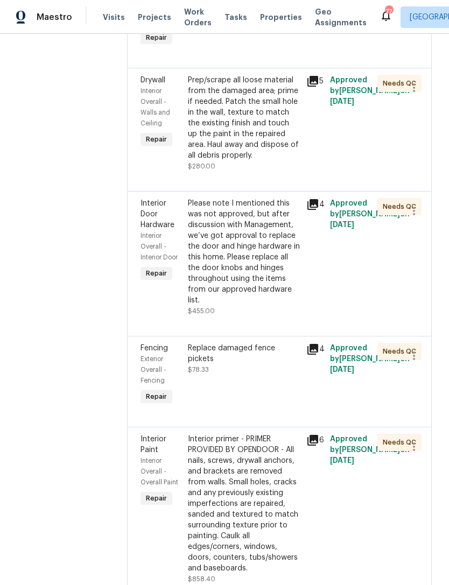
click at [231, 198] on div "Please note I mentioned this was not approved, but after discussion with Manage…" at bounding box center [244, 252] width 112 height 108
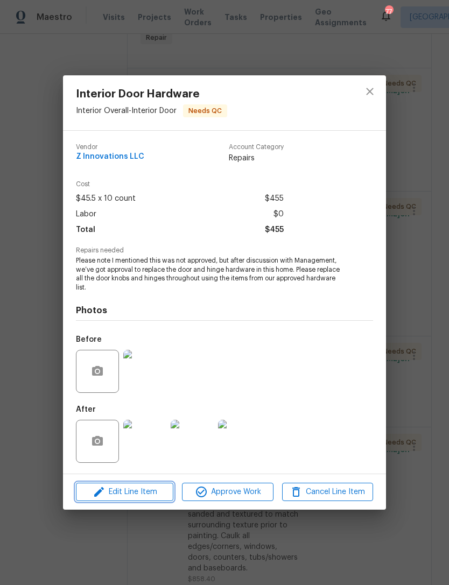
click at [145, 493] on span "Edit Line Item" at bounding box center [124, 491] width 91 height 13
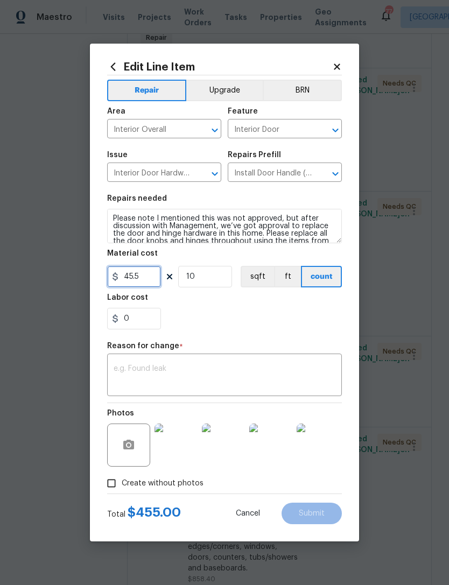
click at [147, 277] on input "45.5" at bounding box center [134, 277] width 54 height 22
type input "55"
click at [200, 285] on input "10" at bounding box center [205, 277] width 54 height 22
click at [269, 314] on div "0" at bounding box center [224, 319] width 234 height 22
click at [148, 280] on input "55" at bounding box center [134, 277] width 54 height 22
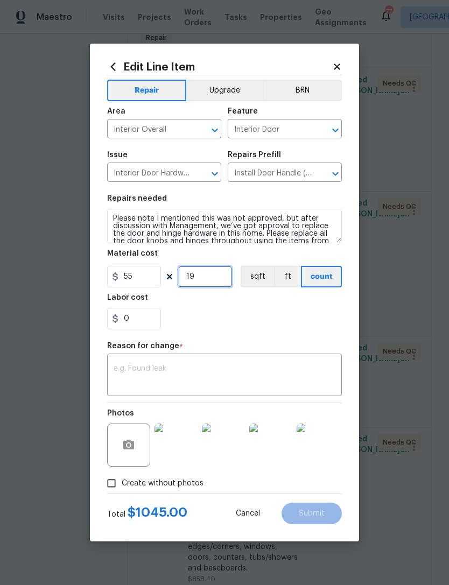
click at [211, 275] on input "19" at bounding box center [205, 277] width 54 height 22
type input "16"
click at [227, 318] on div "0" at bounding box center [224, 319] width 234 height 22
click at [139, 318] on input "0" at bounding box center [134, 319] width 54 height 22
click at [273, 374] on textarea at bounding box center [224, 376] width 222 height 23
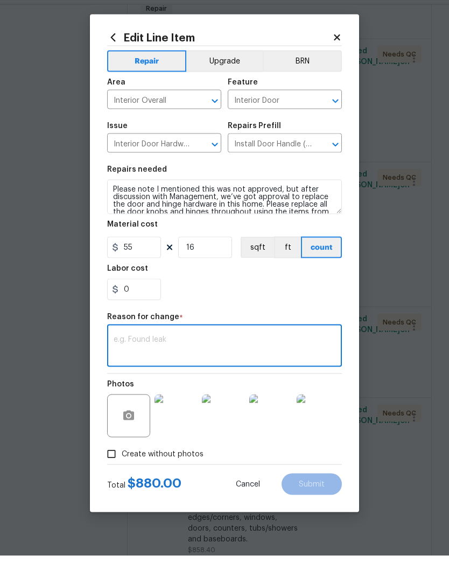
click at [340, 62] on icon at bounding box center [337, 67] width 10 height 10
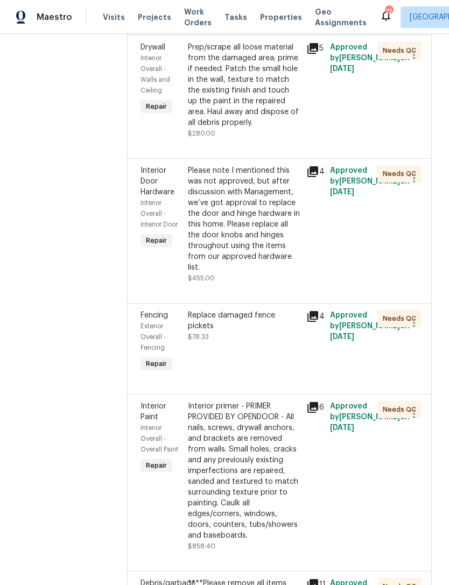
scroll to position [2468, 0]
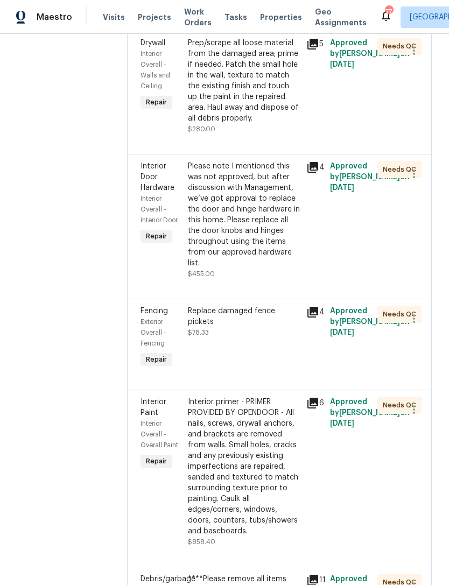
click at [241, 170] on div "Please note I mentioned this was not approved, but after discussion with Manage…" at bounding box center [244, 215] width 112 height 108
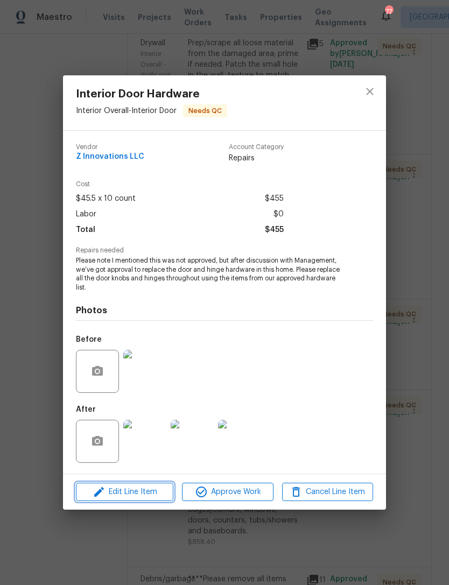
click at [134, 496] on span "Edit Line Item" at bounding box center [124, 491] width 91 height 13
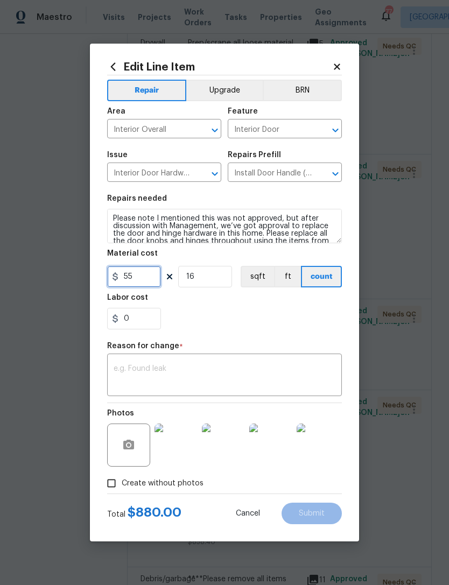
click at [141, 284] on input "55" at bounding box center [134, 277] width 54 height 22
click at [140, 319] on input "0" at bounding box center [134, 319] width 54 height 22
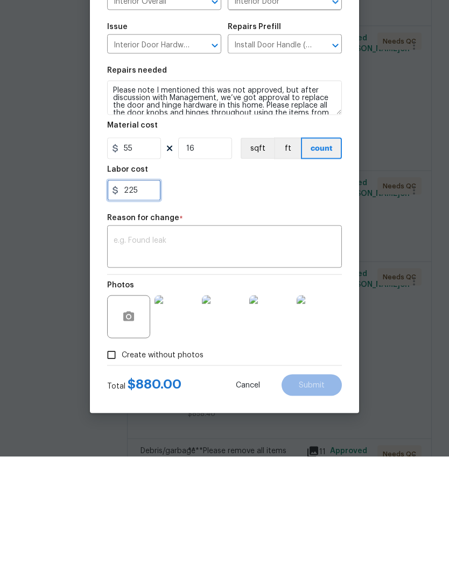
type input "225"
click at [221, 365] on textarea at bounding box center [224, 376] width 222 height 23
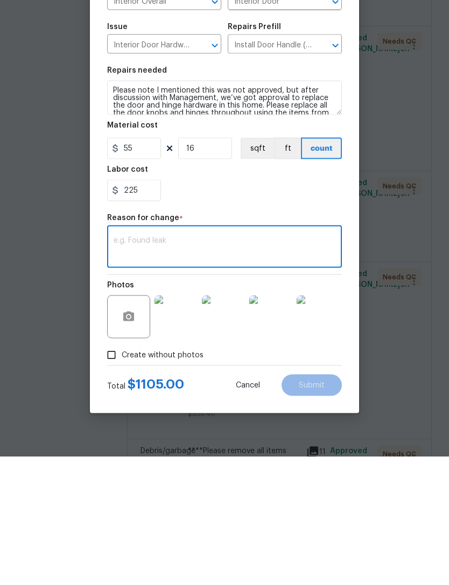
click at [228, 342] on div "Reason for change *" at bounding box center [224, 349] width 234 height 14
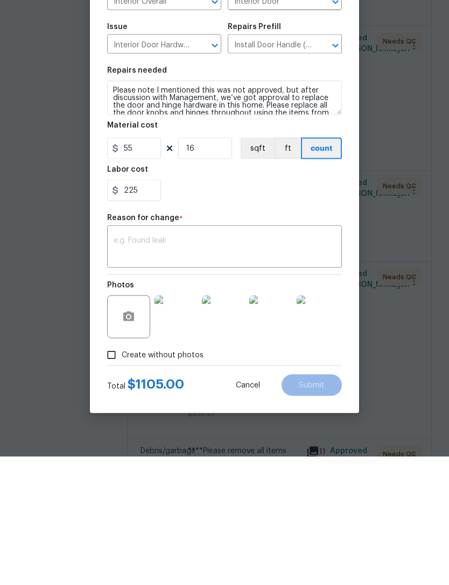
scroll to position [34, 0]
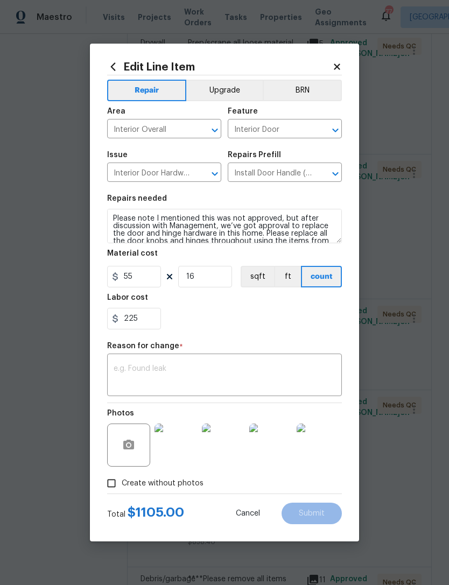
click at [256, 370] on textarea at bounding box center [224, 376] width 222 height 23
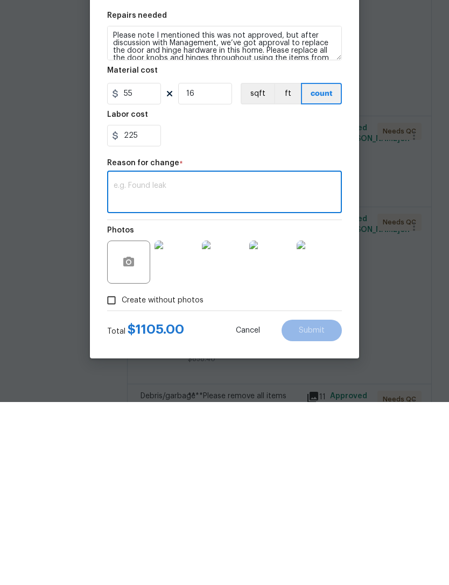
click at [218, 365] on textarea at bounding box center [224, 376] width 222 height 23
type textarea "5"
type textarea "&"
type textarea "$55 pre doorx16 plus exterior hinge change."
click at [280, 308] on div "225" at bounding box center [224, 319] width 234 height 22
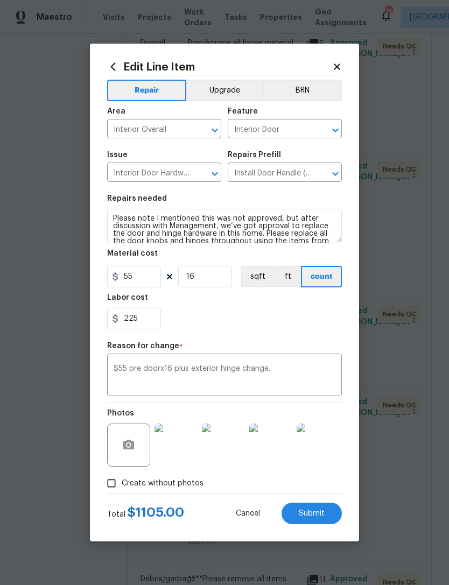
click at [325, 517] on button "Submit" at bounding box center [311, 513] width 60 height 22
type input "10"
type input "45.5"
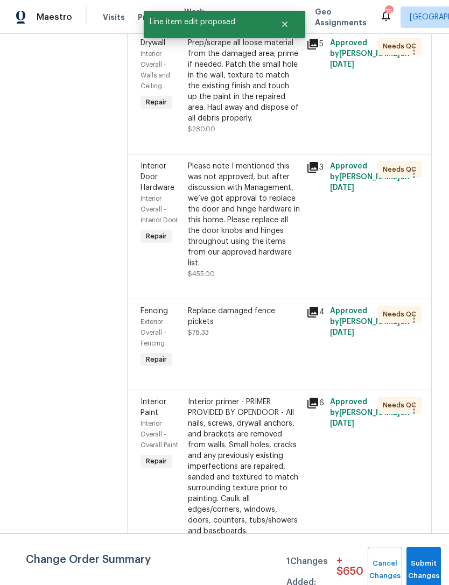
scroll to position [0, 0]
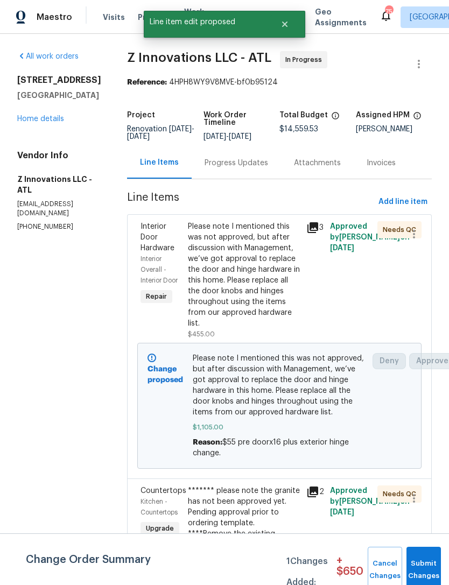
click at [232, 163] on div "Progress Updates" at bounding box center [235, 163] width 63 height 11
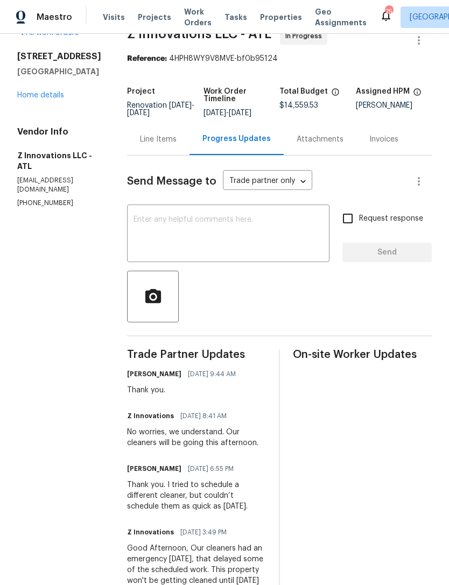
scroll to position [19, 0]
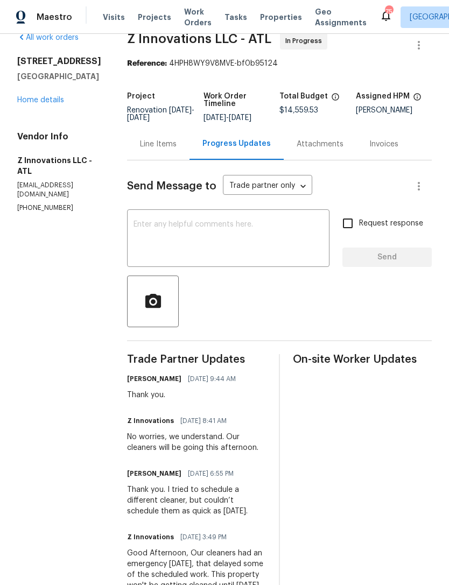
click at [47, 104] on link "Home details" at bounding box center [40, 100] width 47 height 8
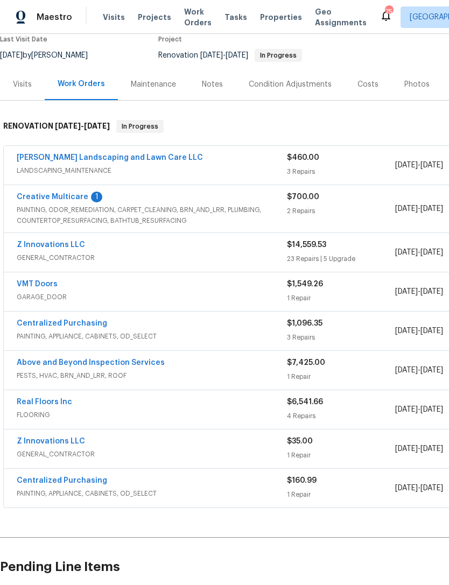
scroll to position [95, 0]
click at [65, 241] on link "Z Innovations LLC" at bounding box center [51, 245] width 68 height 8
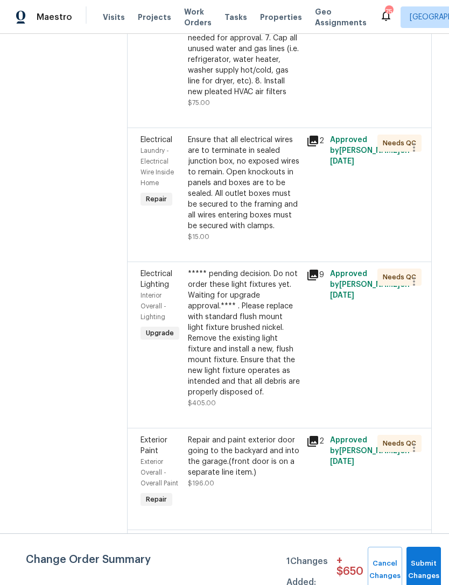
scroll to position [2233, 0]
click at [238, 302] on div "***** pending decision. Do not order these light fixtures yet. Waiting for upgr…" at bounding box center [244, 332] width 112 height 129
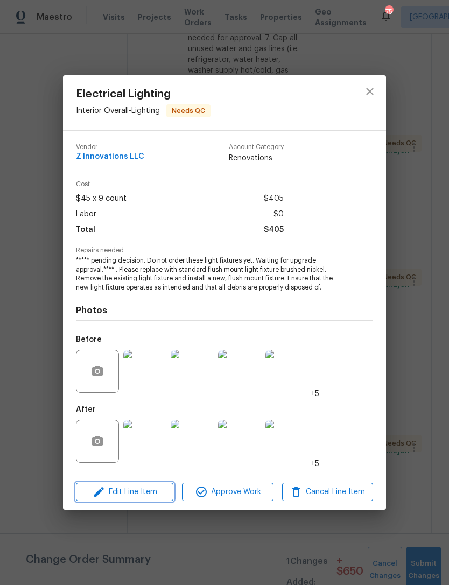
click at [145, 492] on span "Edit Line Item" at bounding box center [124, 491] width 91 height 13
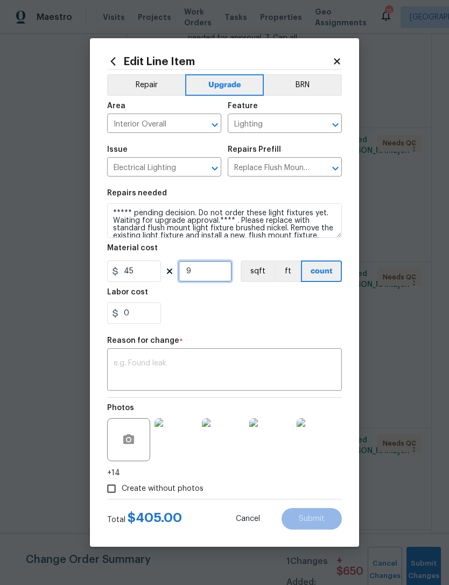
click at [207, 268] on input "9" at bounding box center [205, 271] width 54 height 22
type input "11"
click at [236, 317] on div "0" at bounding box center [224, 313] width 234 height 22
click at [194, 378] on textarea at bounding box center [224, 370] width 222 height 23
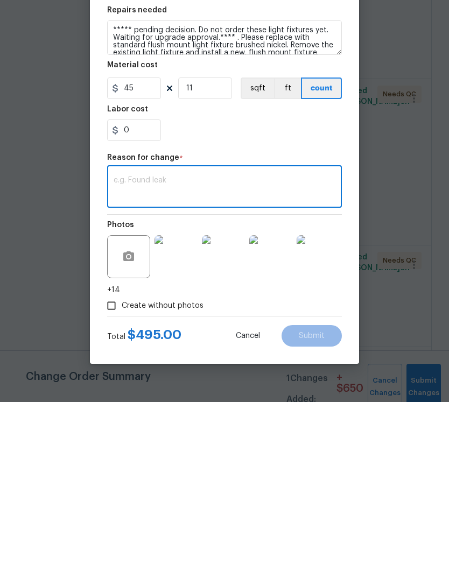
scroll to position [8, 0]
type textarea "Heading"
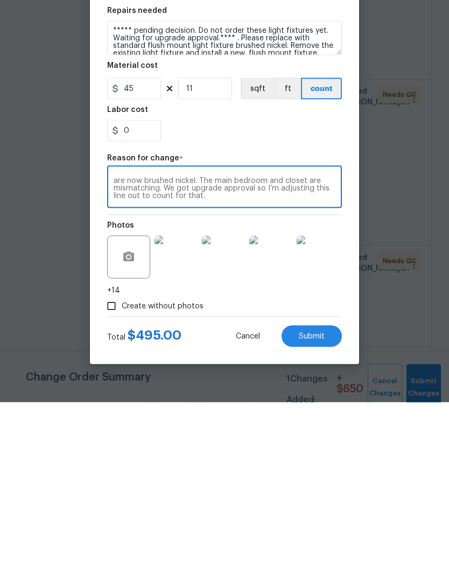
click at [126, 359] on textarea "Adding two additional light fixtures. All of the light fixtures are now brushed…" at bounding box center [224, 370] width 222 height 23
click at [155, 359] on textarea "Adding two additional light fixtures. All of the light fixtures are now brushed…" at bounding box center [224, 370] width 222 height 23
click at [264, 359] on textarea "Adding two additional light fixtures. All of the light fixtures are now brushed…" at bounding box center [224, 370] width 222 height 23
type textarea "Adding two additional light fixtures. All of the light fixtures are now brushed…"
click at [310, 515] on span "Submit" at bounding box center [311, 519] width 26 height 8
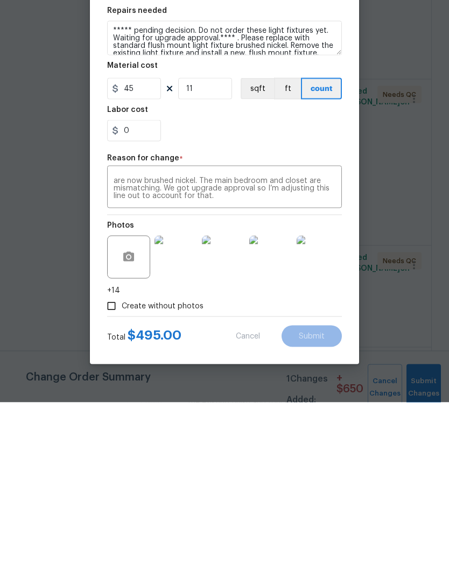
scroll to position [34, 0]
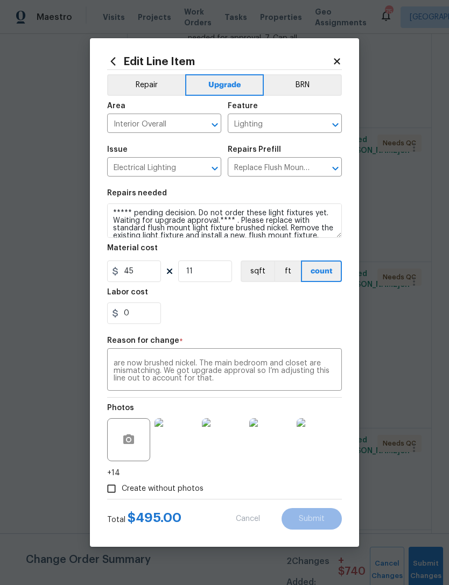
type input "9"
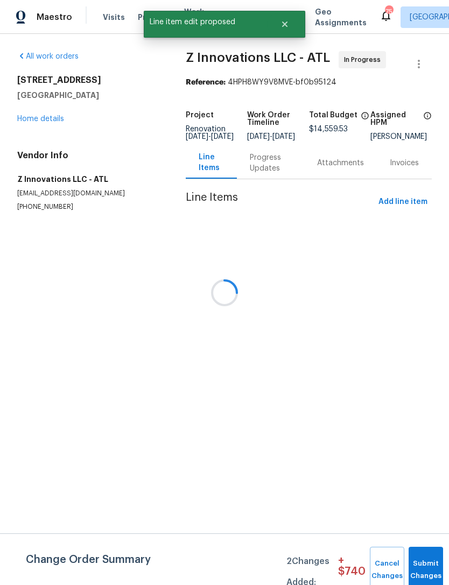
scroll to position [0, 0]
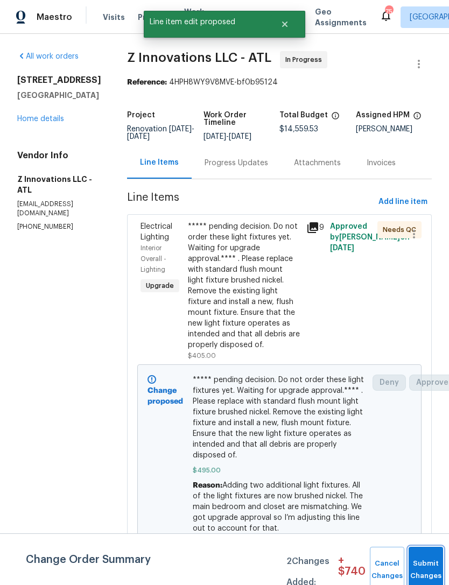
click at [422, 561] on button "Submit Changes" at bounding box center [425, 569] width 34 height 46
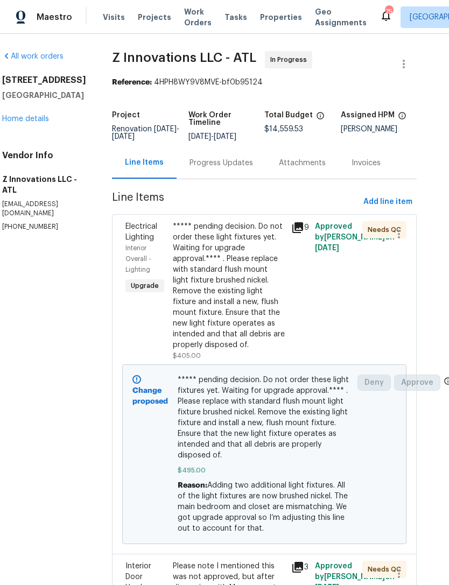
scroll to position [0, 15]
click at [31, 123] on link "Home details" at bounding box center [25, 119] width 47 height 8
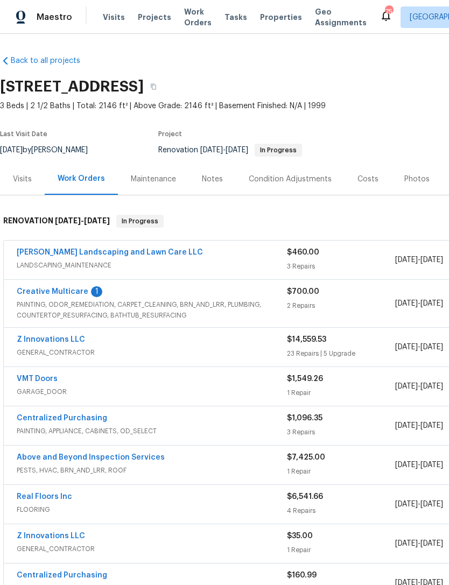
click at [51, 290] on link "Creative Multicare" at bounding box center [53, 292] width 72 height 8
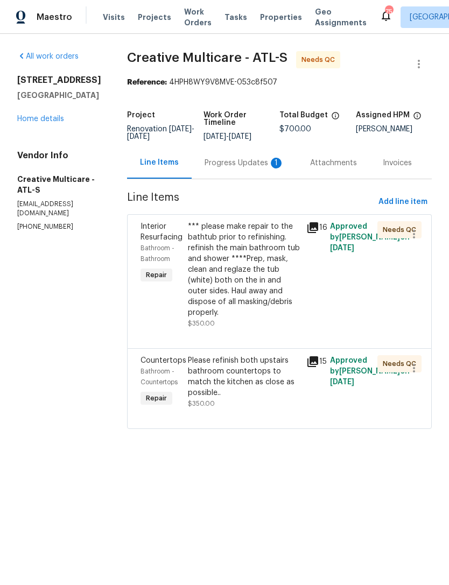
click at [239, 168] on div "Progress Updates 1" at bounding box center [244, 163] width 80 height 11
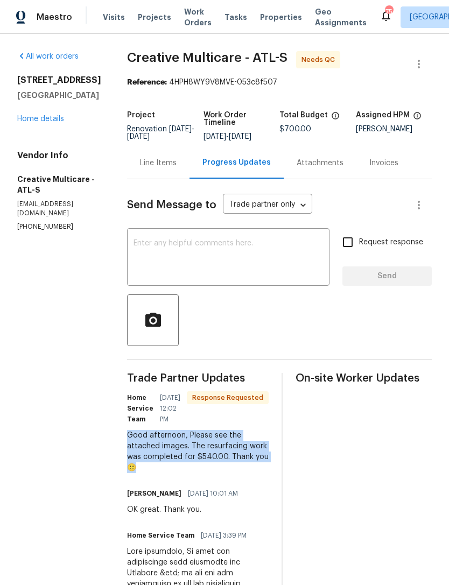
copy div "Good afternoon, Please see the attached images. The resurfacing work was comple…"
click at [237, 272] on textarea at bounding box center [227, 258] width 189 height 38
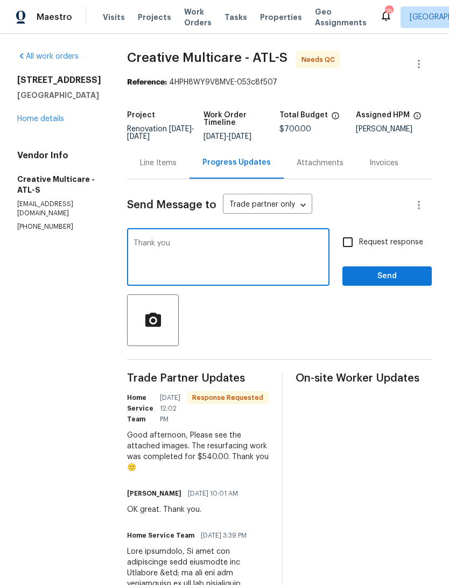
type textarea "Thank you"
click at [395, 280] on span "Send" at bounding box center [387, 275] width 72 height 13
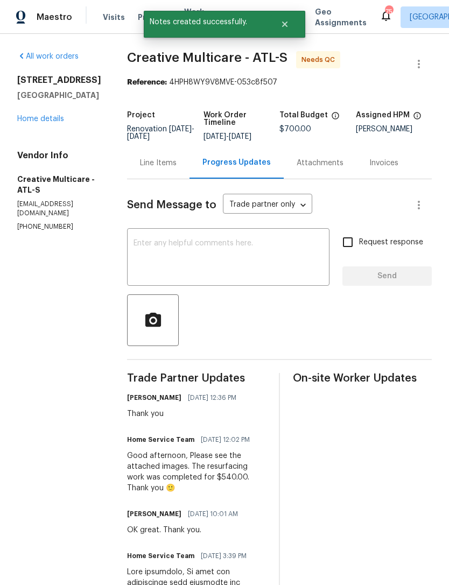
click at [44, 118] on link "Home details" at bounding box center [40, 119] width 47 height 8
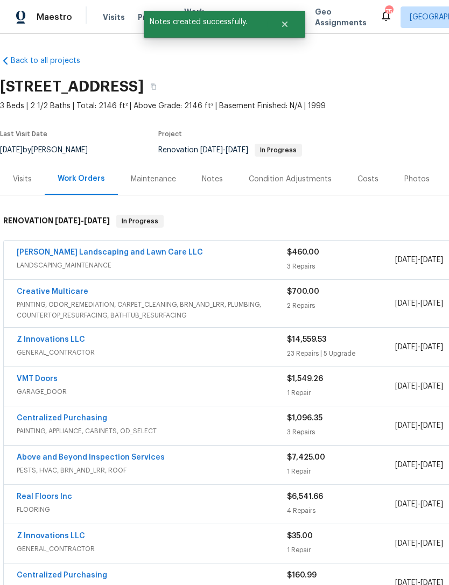
click at [54, 301] on span "PAINTING, ODOR_REMEDIATION, CARPET_CLEANING, BRN_AND_LRR, PLUMBING, COUNTERTOP_…" at bounding box center [152, 310] width 270 height 22
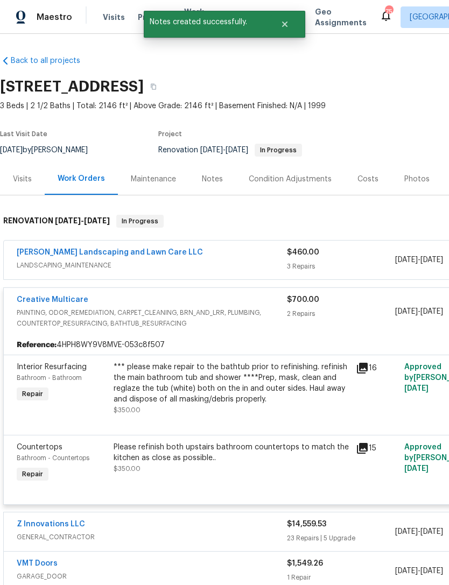
click at [59, 301] on link "Creative Multicare" at bounding box center [53, 300] width 72 height 8
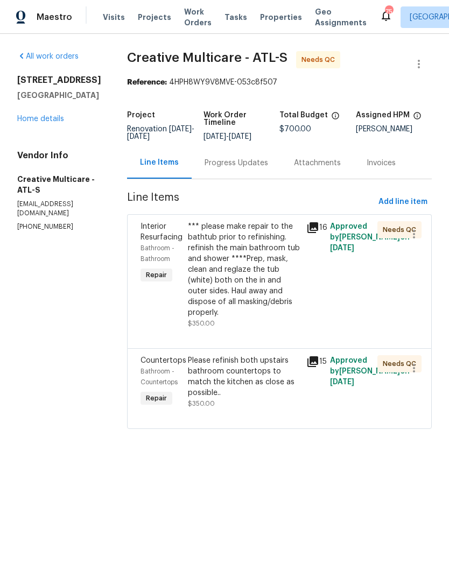
click at [271, 398] on div "Please refinish both upstairs bathroom countertops to match the kitchen as clos…" at bounding box center [244, 376] width 112 height 43
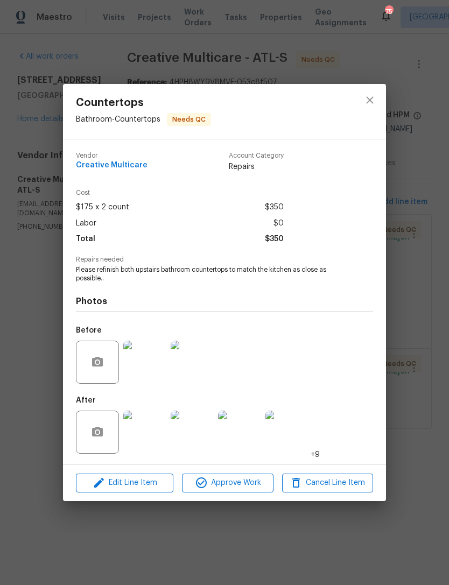
click at [140, 445] on img at bounding box center [144, 431] width 43 height 43
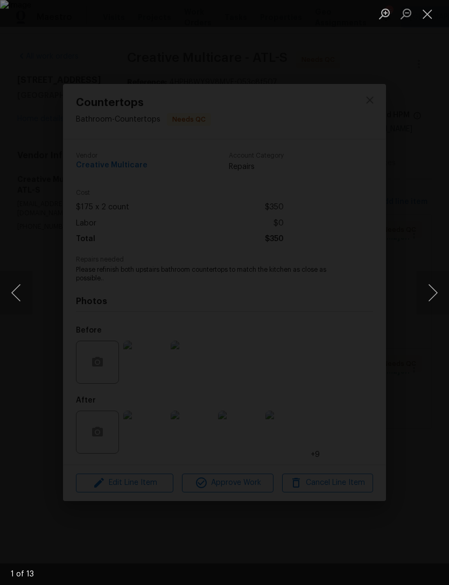
click at [430, 291] on button "Next image" at bounding box center [432, 292] width 32 height 43
click at [22, 293] on button "Previous image" at bounding box center [16, 292] width 32 height 43
click at [431, 299] on button "Next image" at bounding box center [432, 292] width 32 height 43
click at [431, 296] on button "Next image" at bounding box center [432, 292] width 32 height 43
click at [433, 295] on button "Next image" at bounding box center [432, 292] width 32 height 43
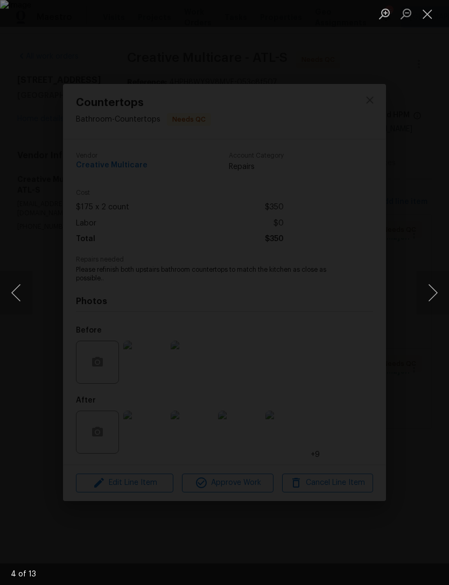
click at [431, 295] on button "Next image" at bounding box center [432, 292] width 32 height 43
click at [425, 294] on button "Next image" at bounding box center [432, 292] width 32 height 43
click at [421, 300] on button "Next image" at bounding box center [432, 292] width 32 height 43
click at [422, 295] on button "Next image" at bounding box center [432, 292] width 32 height 43
click at [414, 170] on div "Lightbox" at bounding box center [224, 292] width 449 height 585
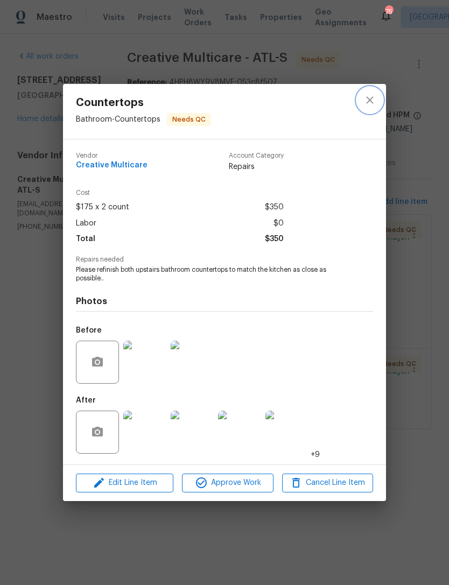
click at [364, 95] on icon "close" at bounding box center [369, 100] width 13 height 13
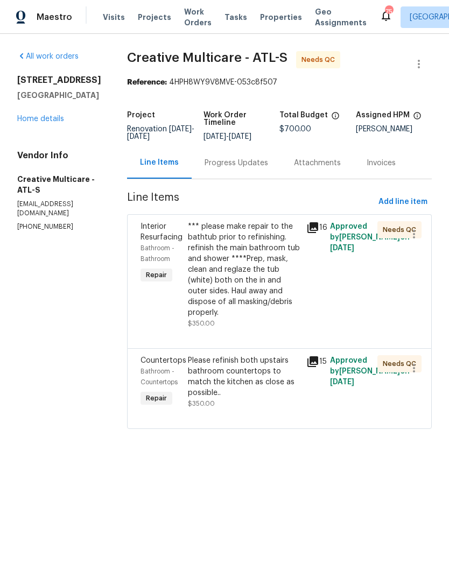
click at [270, 280] on div "*** please make repair to the bathtub prior to refinishing. refinish the main b…" at bounding box center [244, 269] width 112 height 97
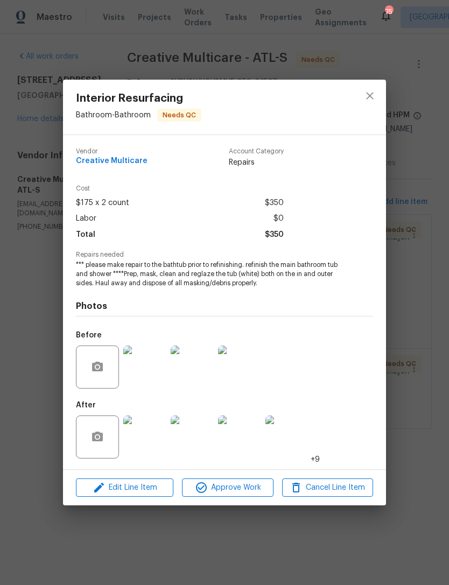
click at [145, 435] on img at bounding box center [144, 436] width 43 height 43
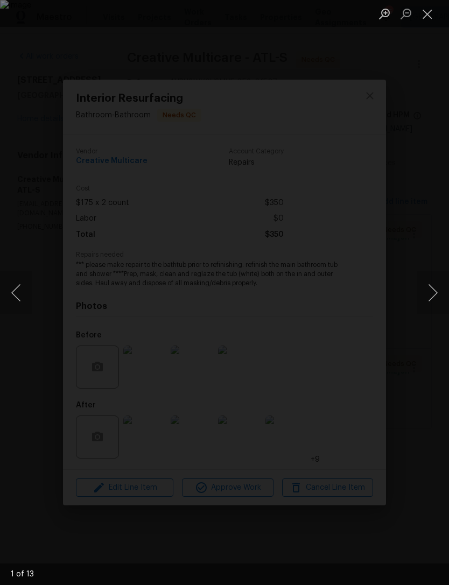
click at [427, 301] on button "Next image" at bounding box center [432, 292] width 32 height 43
click at [429, 296] on button "Next image" at bounding box center [432, 292] width 32 height 43
click at [428, 291] on button "Next image" at bounding box center [432, 292] width 32 height 43
click at [417, 300] on button "Next image" at bounding box center [432, 292] width 32 height 43
click at [417, 301] on button "Next image" at bounding box center [432, 292] width 32 height 43
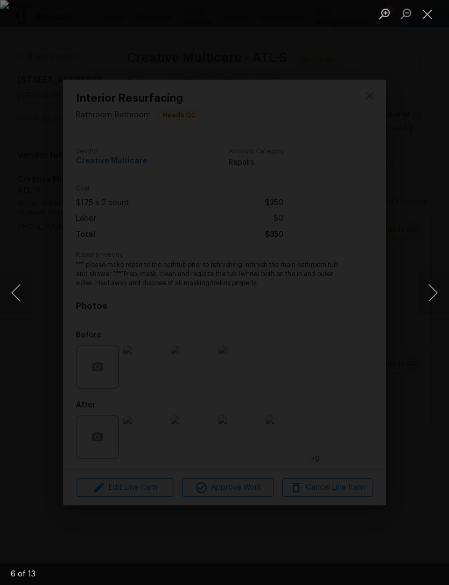
click at [415, 297] on div "Lightbox" at bounding box center [224, 292] width 449 height 585
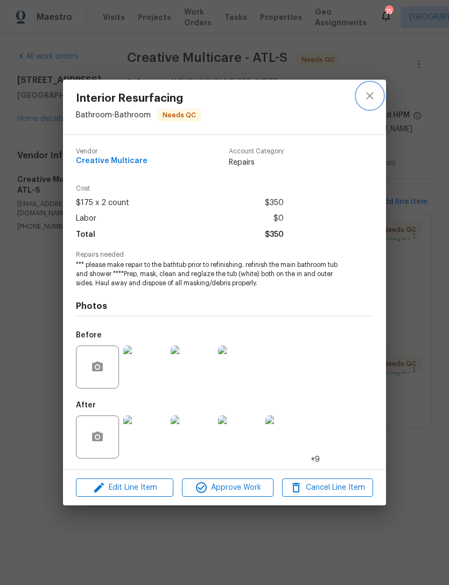
click at [365, 90] on icon "close" at bounding box center [369, 95] width 13 height 13
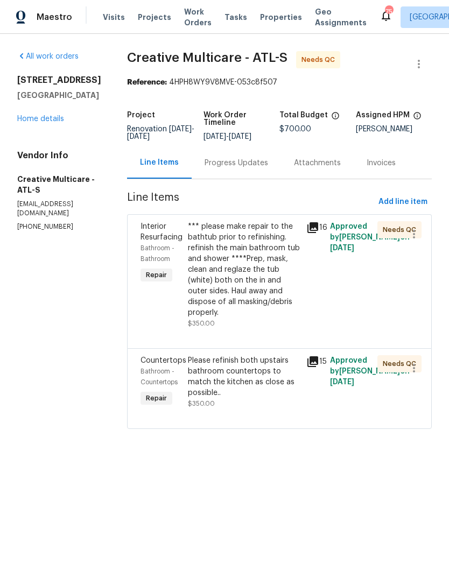
click at [282, 307] on div "*** please make repair to the bathtub prior to refinishing. refinish the main b…" at bounding box center [244, 269] width 112 height 97
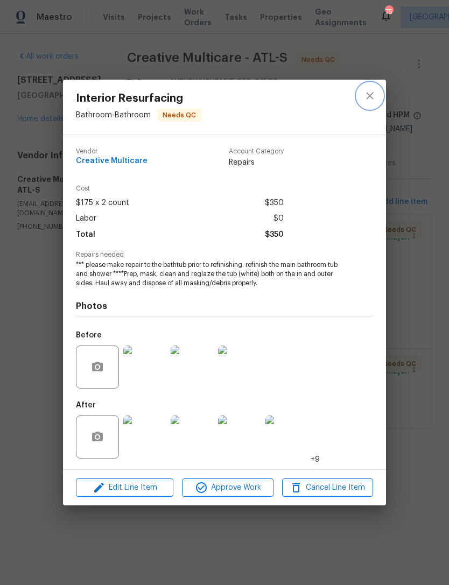
click at [358, 92] on button "close" at bounding box center [370, 96] width 26 height 26
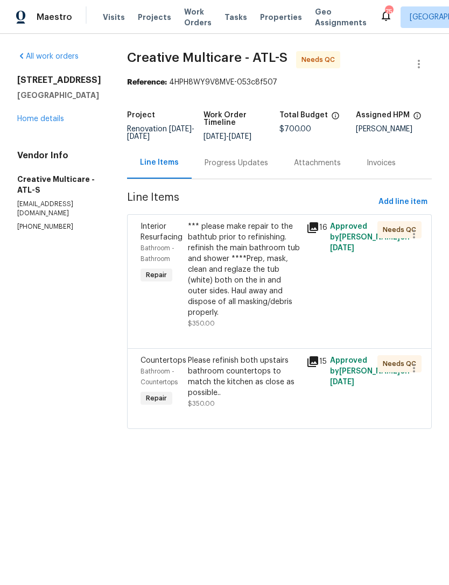
click at [247, 168] on div "Progress Updates" at bounding box center [235, 163] width 63 height 11
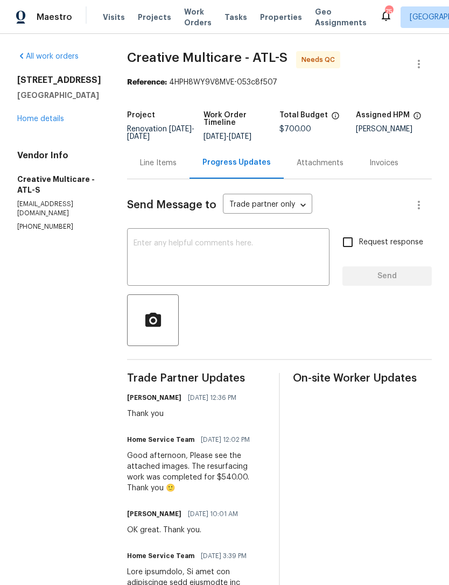
click at [39, 118] on link "Home details" at bounding box center [40, 119] width 47 height 8
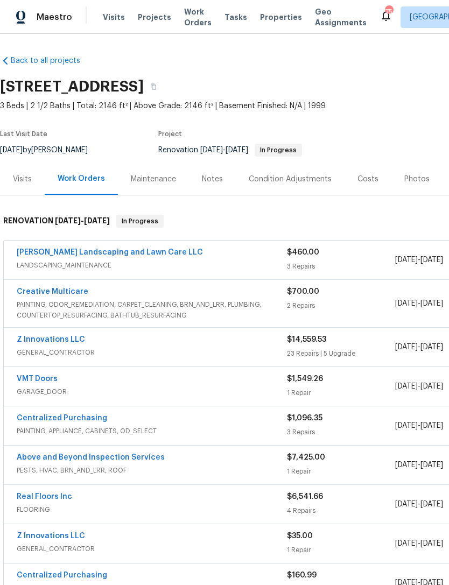
click at [36, 294] on link "Creative Multicare" at bounding box center [53, 292] width 72 height 8
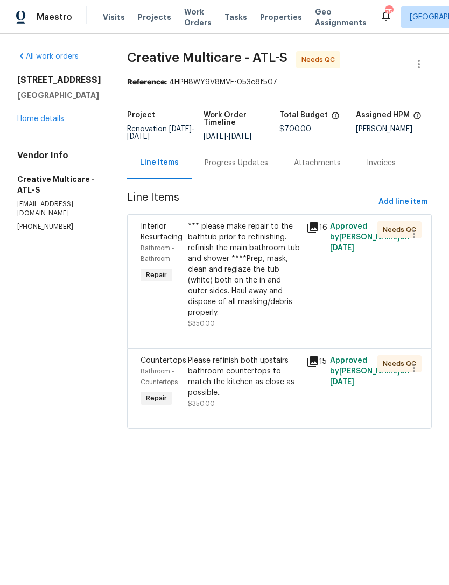
click at [254, 310] on div "*** please make repair to the bathtub prior to refinishing. refinish the main b…" at bounding box center [244, 269] width 112 height 97
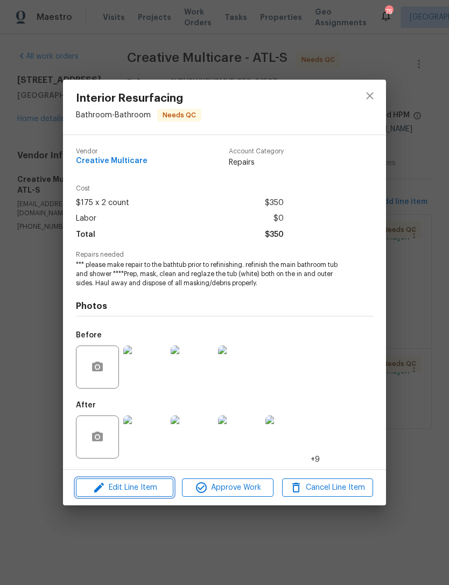
click at [143, 489] on span "Edit Line Item" at bounding box center [124, 487] width 91 height 13
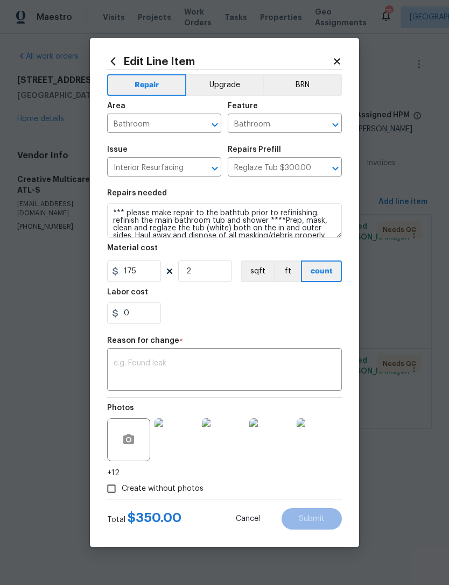
click at [191, 371] on textarea at bounding box center [224, 370] width 222 height 23
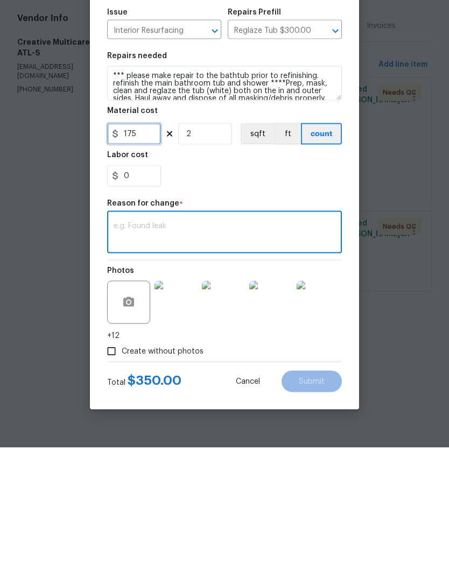
click at [148, 260] on input "175" at bounding box center [134, 271] width 54 height 22
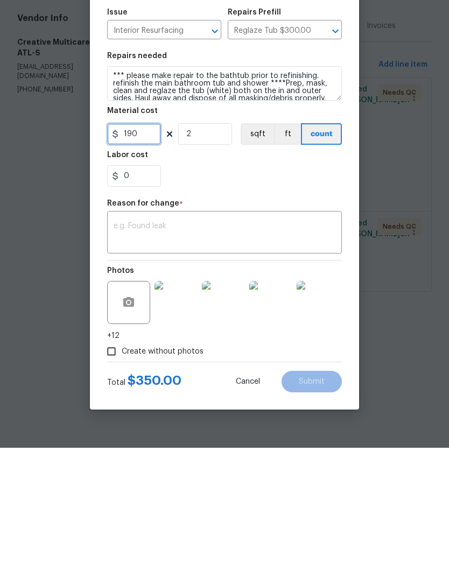
type input "190"
click at [215, 260] on input "2" at bounding box center [205, 271] width 54 height 22
type input "1"
click at [188, 359] on textarea at bounding box center [224, 370] width 222 height 23
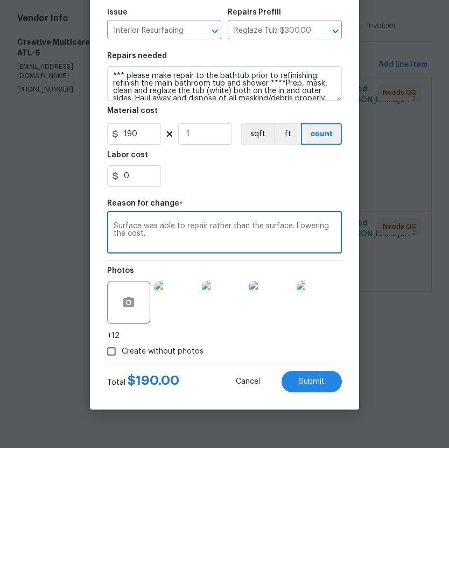
click at [200, 359] on textarea "Surface was able to repair rather than the surface. Lowering the cost." at bounding box center [224, 370] width 222 height 23
click at [274, 359] on textarea "Surface was able to repair rather than the surface. Lowering the cost." at bounding box center [224, 370] width 222 height 23
click at [268, 359] on textarea "Surface was able to repair rather than the surface. Lowering the cost." at bounding box center [224, 370] width 222 height 23
click at [136, 359] on textarea "Surface was able to repair rather than the surface. Lowering the cost." at bounding box center [224, 370] width 222 height 23
click at [260, 359] on textarea "Surface expert was able to repair rather than the surface. Lowering the cost." at bounding box center [224, 370] width 222 height 23
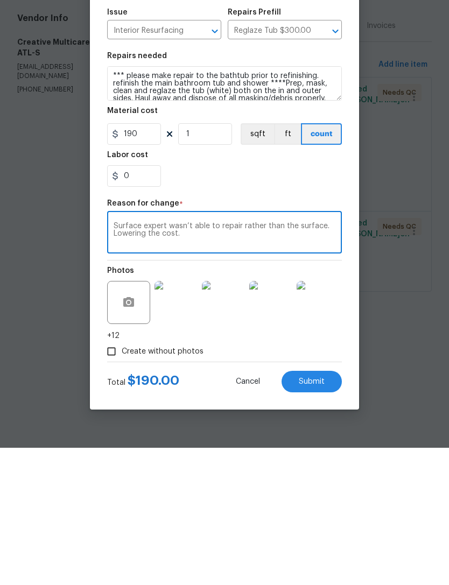
type textarea "Surface expert wasn’t able to repair rather than the surface. Lowering the cost."
click at [314, 515] on span "Submit" at bounding box center [311, 519] width 26 height 8
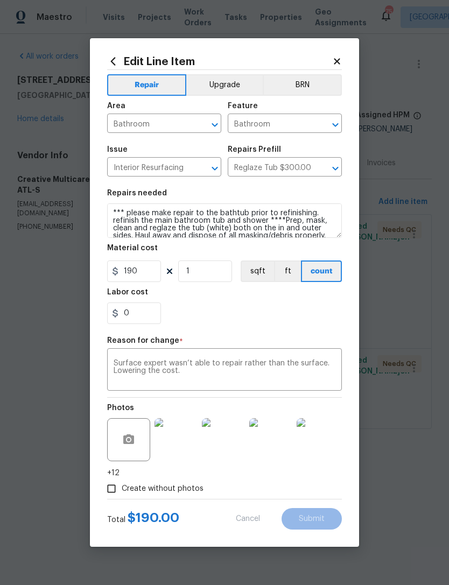
type input "2"
type input "175"
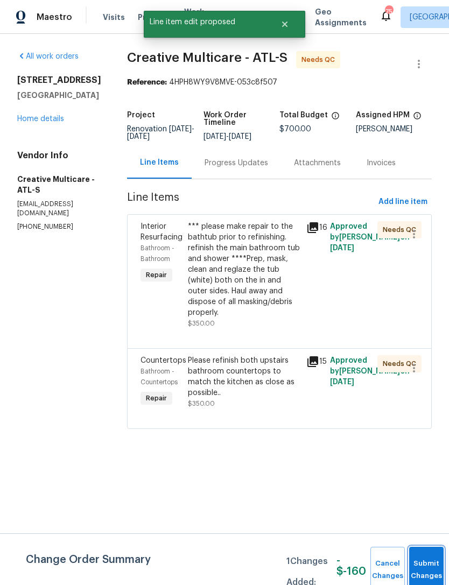
click at [418, 568] on span "Submit Changes" at bounding box center [426, 569] width 24 height 25
